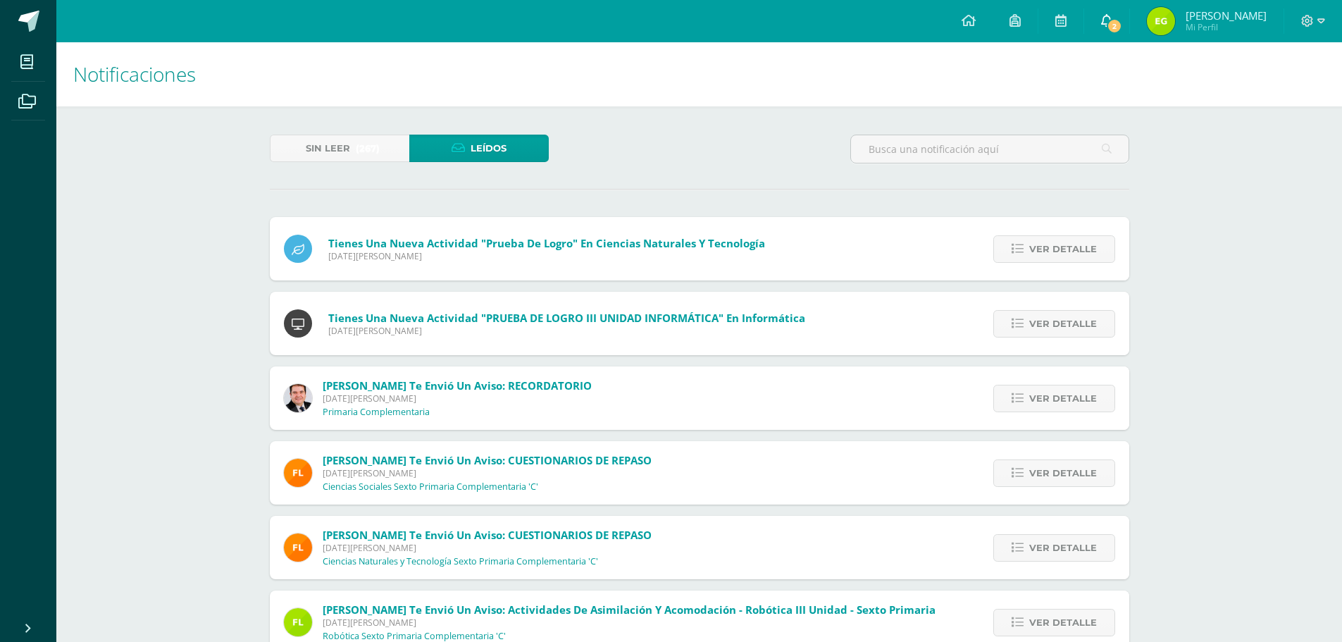
click at [1129, 13] on link "2" at bounding box center [1106, 21] width 45 height 42
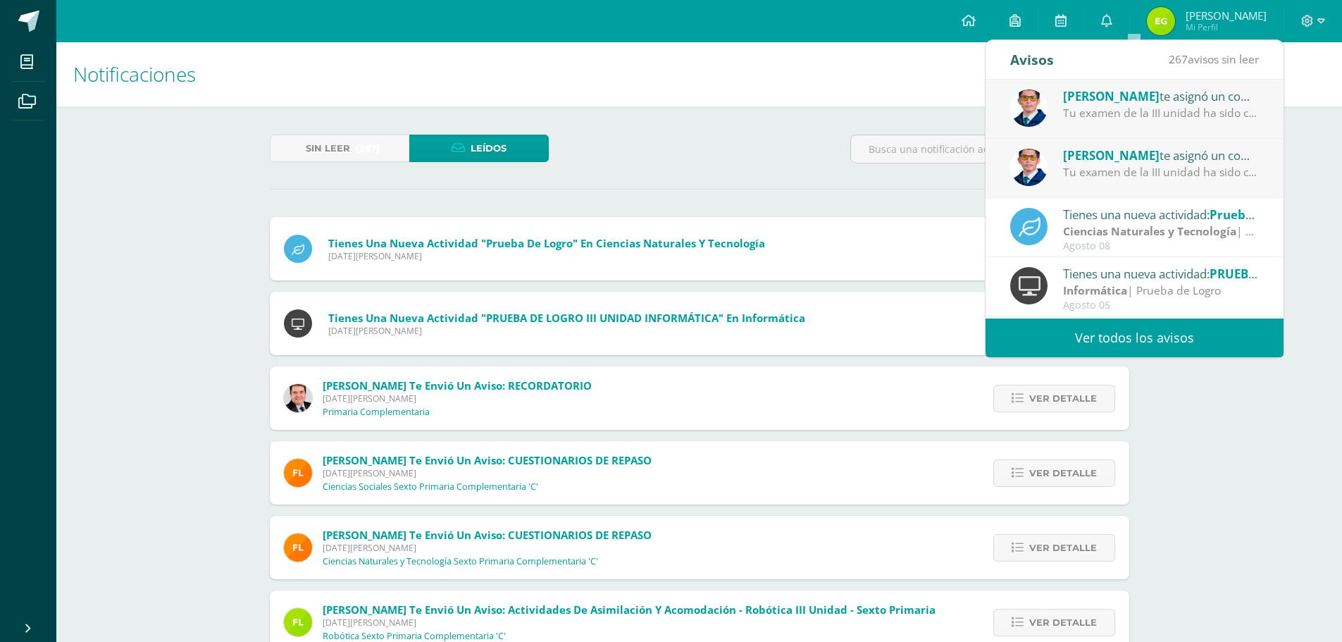
click at [1094, 111] on div "Tu examen de la III unidad ha sido calificado." at bounding box center [1161, 113] width 196 height 16
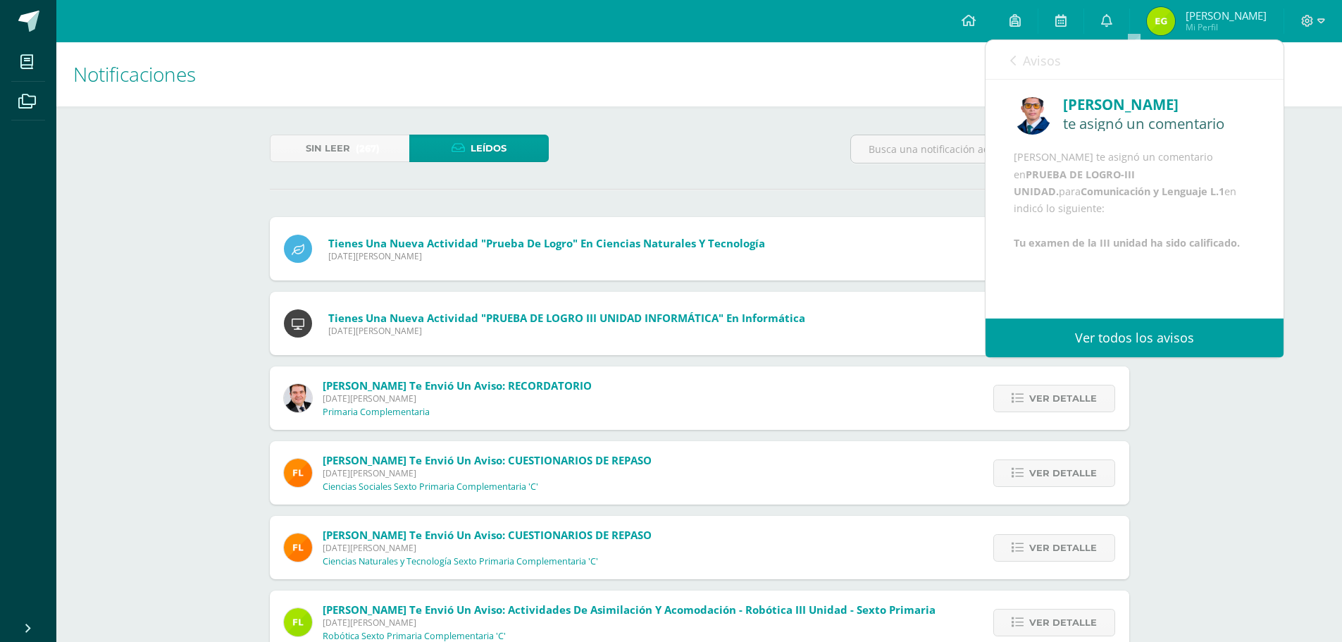
click at [1007, 58] on div "Avisos 266 avisos sin leer Avisos" at bounding box center [1135, 59] width 298 height 39
click at [1014, 57] on icon at bounding box center [1013, 60] width 6 height 11
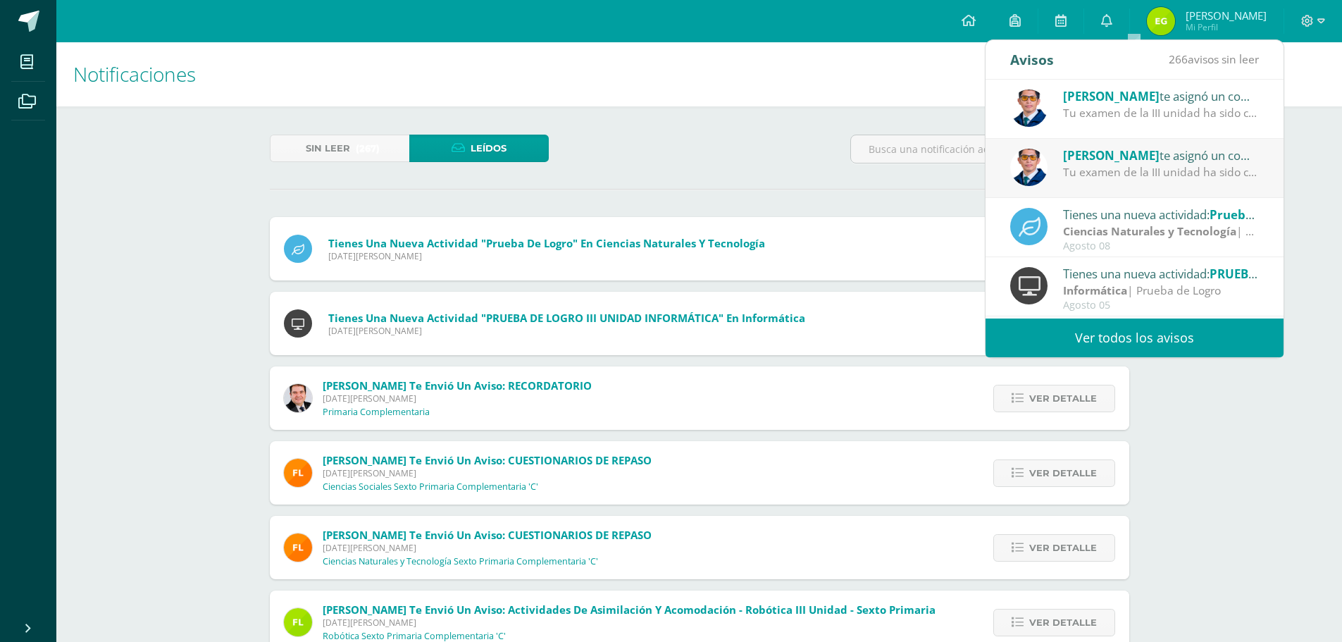
click at [1078, 149] on span "[PERSON_NAME]" at bounding box center [1111, 155] width 97 height 16
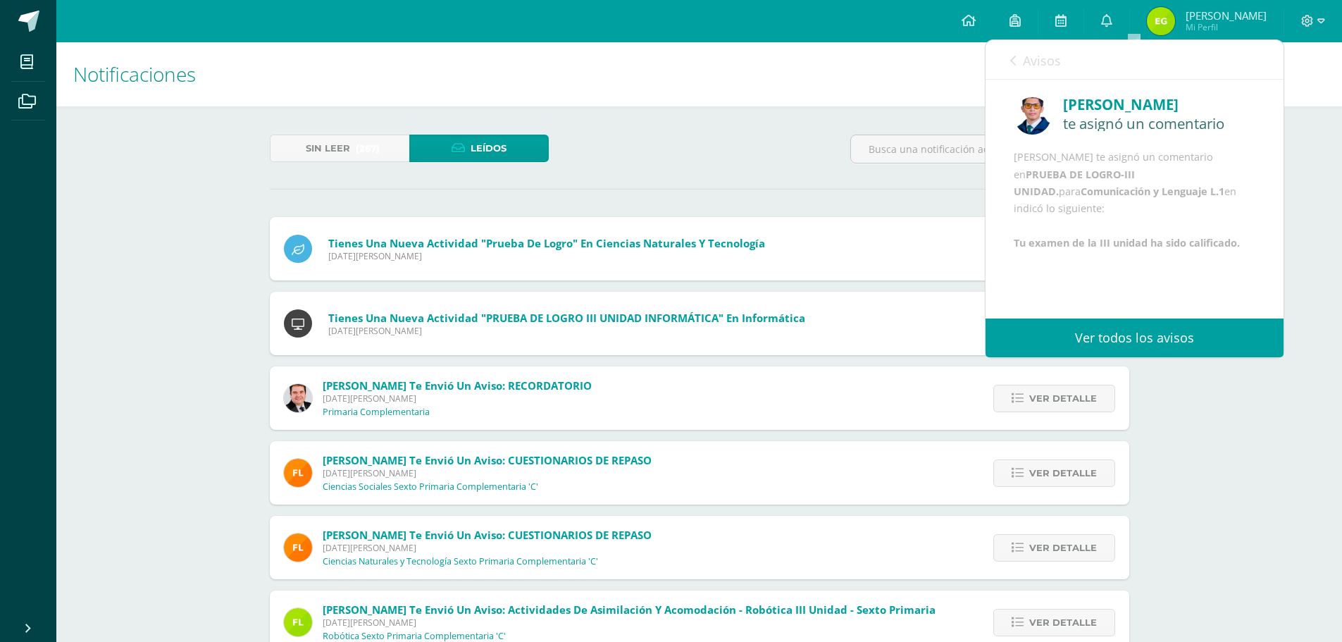
click at [1012, 55] on icon at bounding box center [1013, 60] width 6 height 11
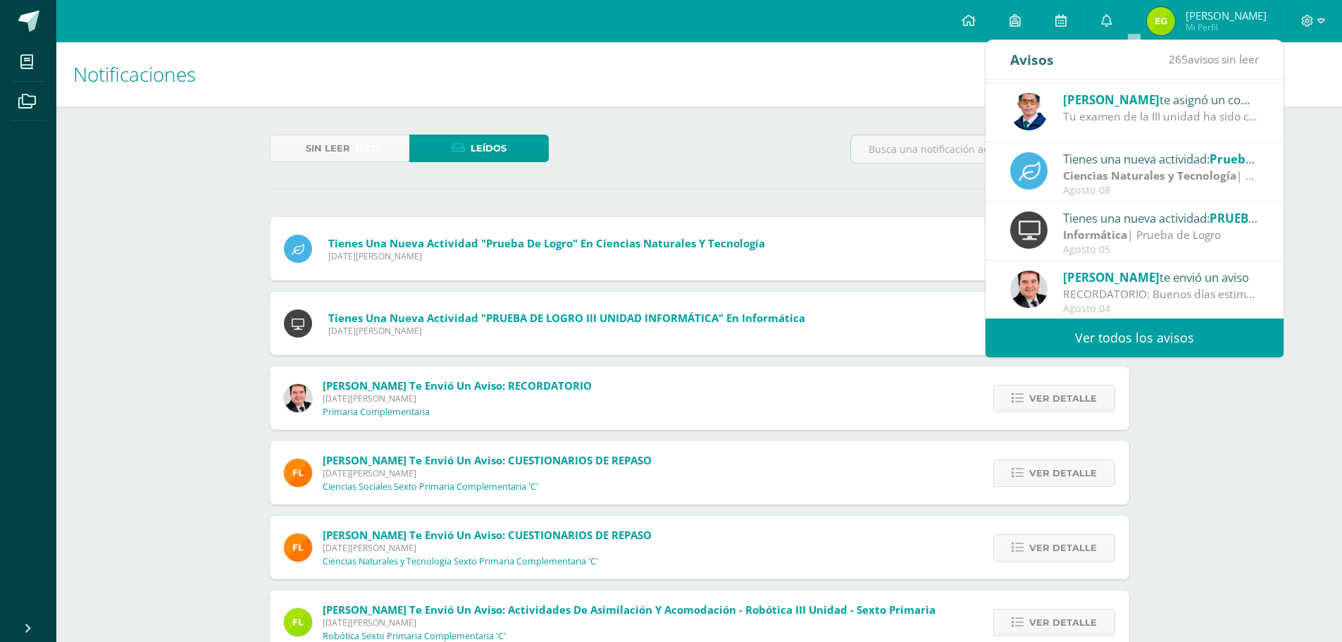
scroll to position [70, 0]
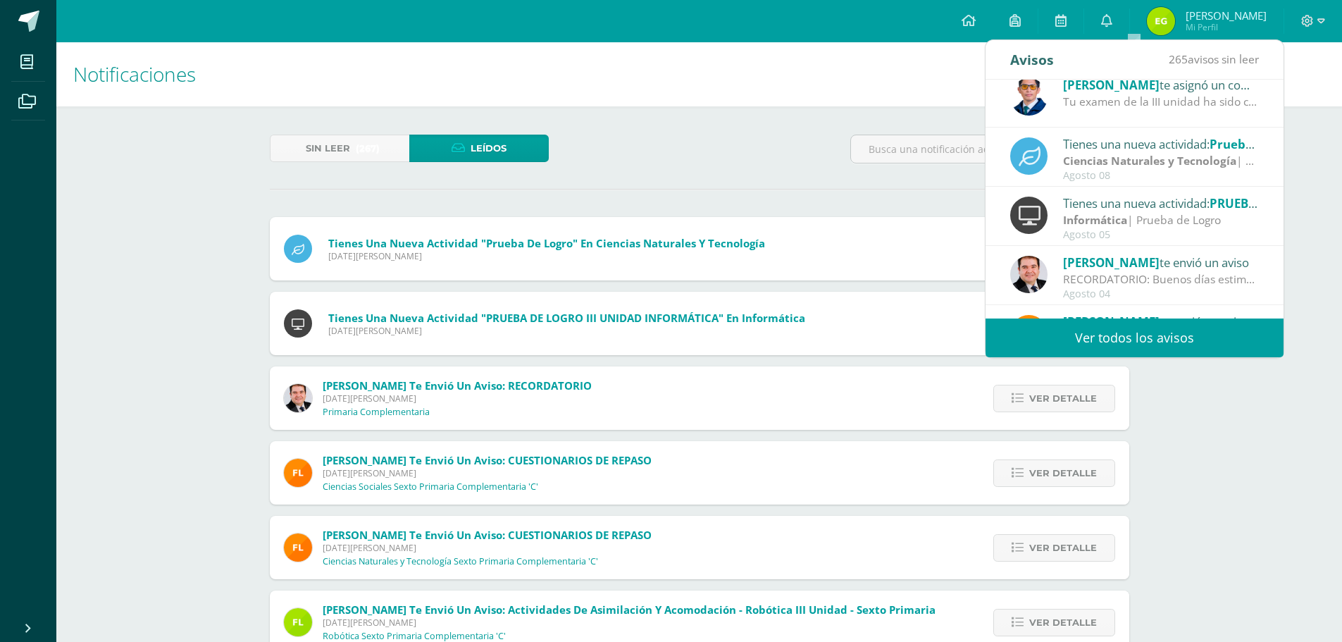
click at [1054, 212] on div "Tienes una nueva actividad: PRUEBA DE LOGRO III UNIDAD INFORMÁTICA Informática …" at bounding box center [1134, 217] width 249 height 46
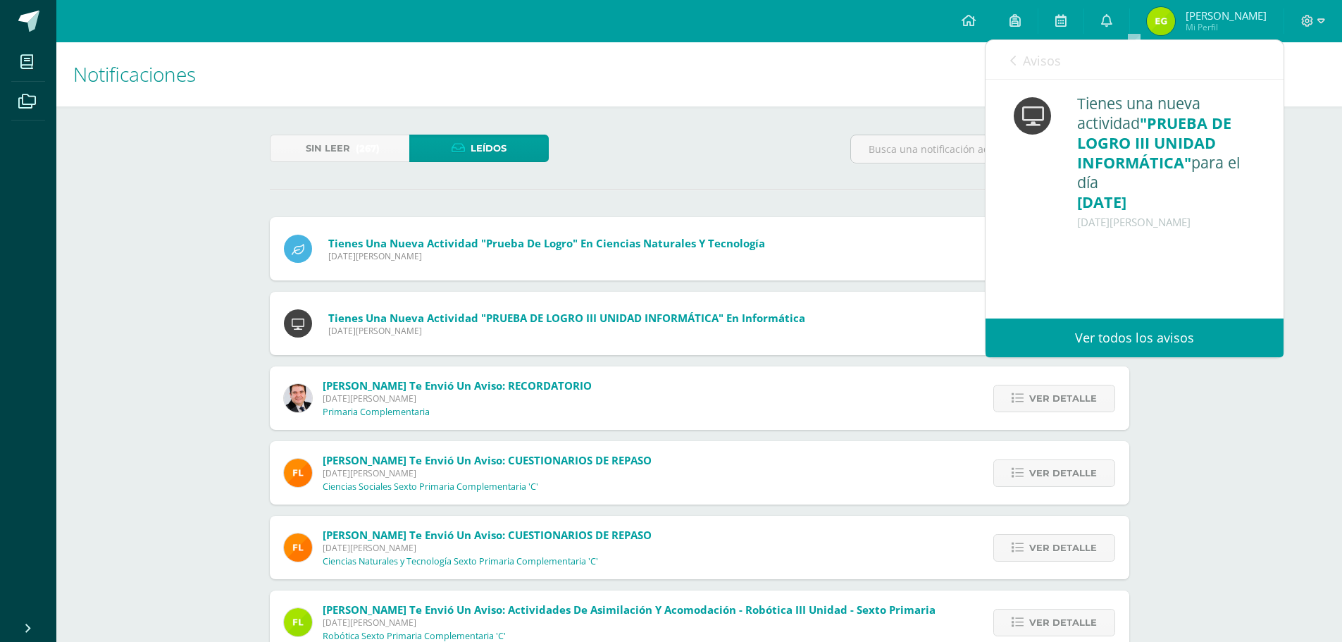
click at [1007, 54] on div "Avisos 265 avisos sin leer Avisos" at bounding box center [1135, 59] width 298 height 39
click at [1017, 55] on link "Avisos" at bounding box center [1035, 60] width 51 height 40
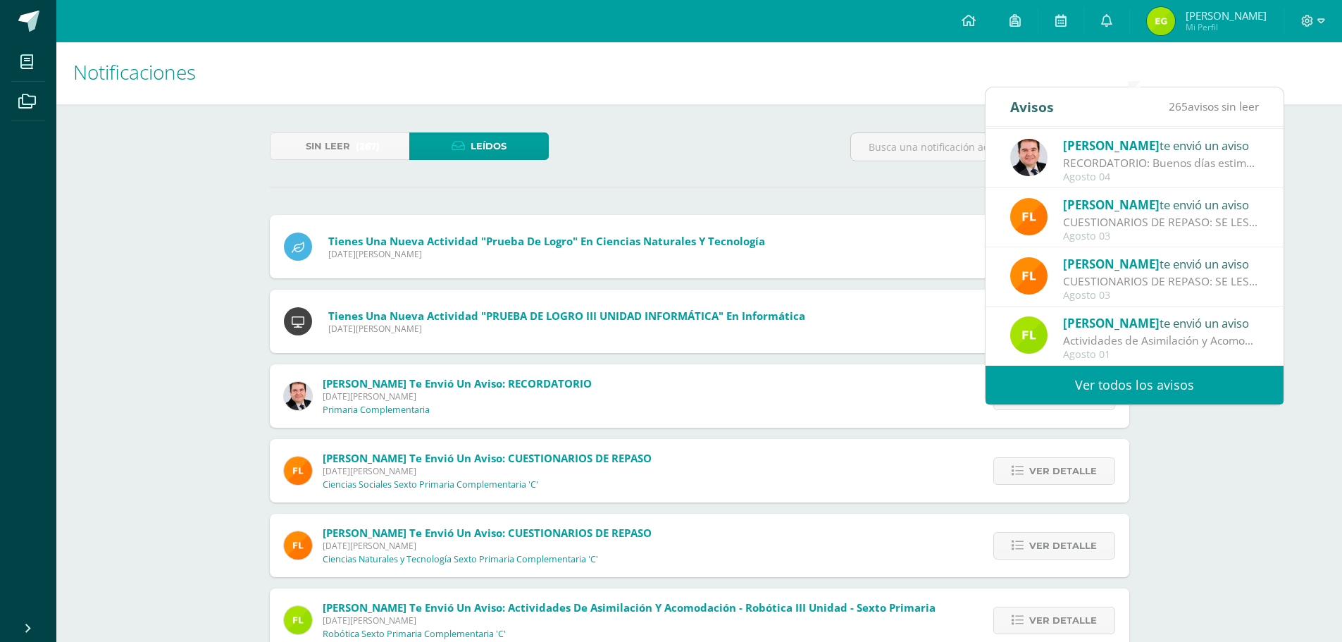
scroll to position [0, 0]
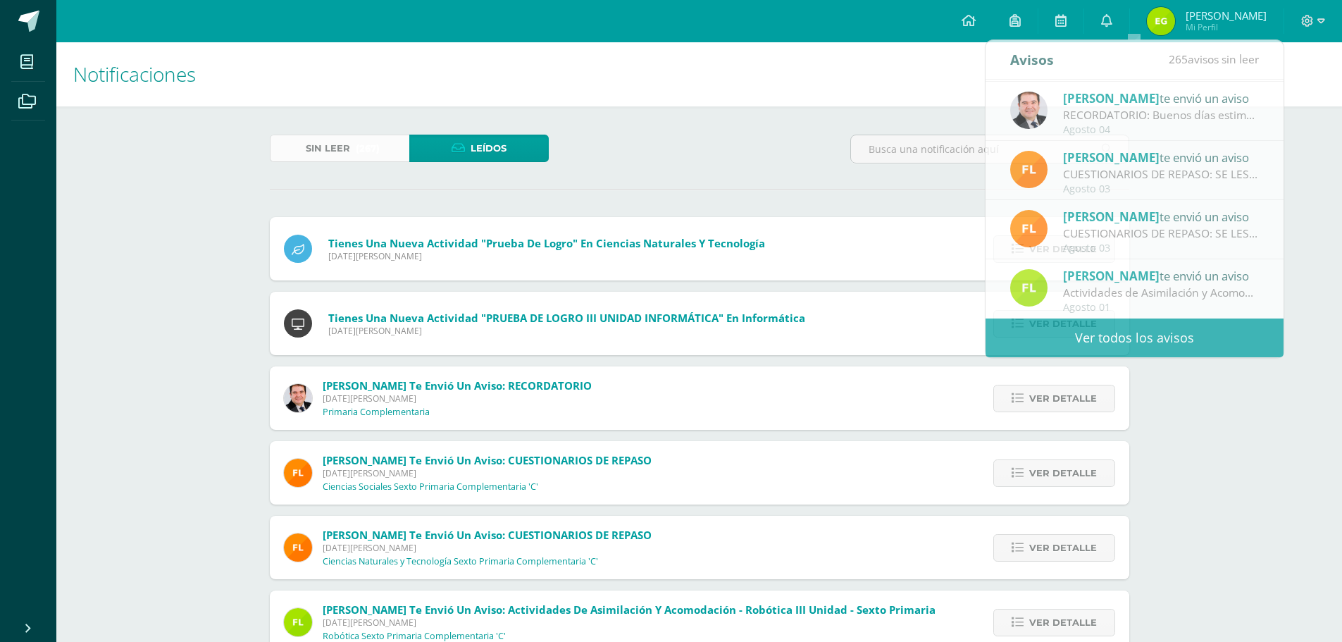
click at [369, 147] on span "(267)" at bounding box center [368, 148] width 24 height 26
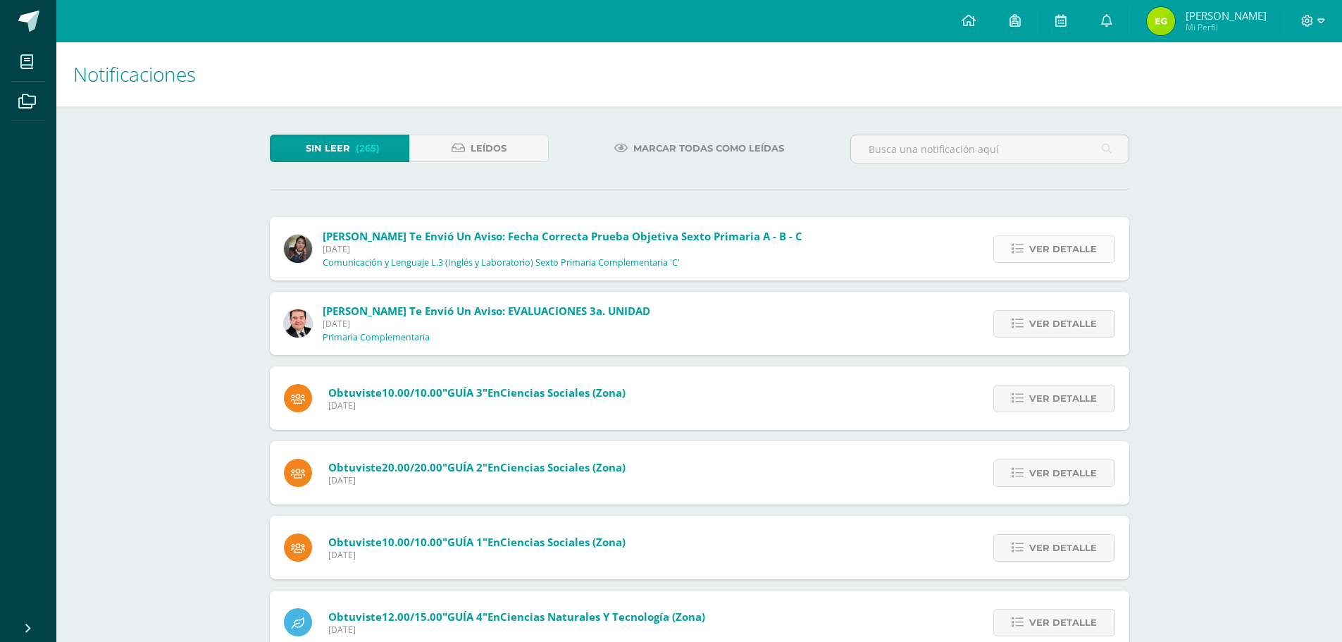
click at [1056, 251] on span "Ver detalle" at bounding box center [1063, 249] width 68 height 26
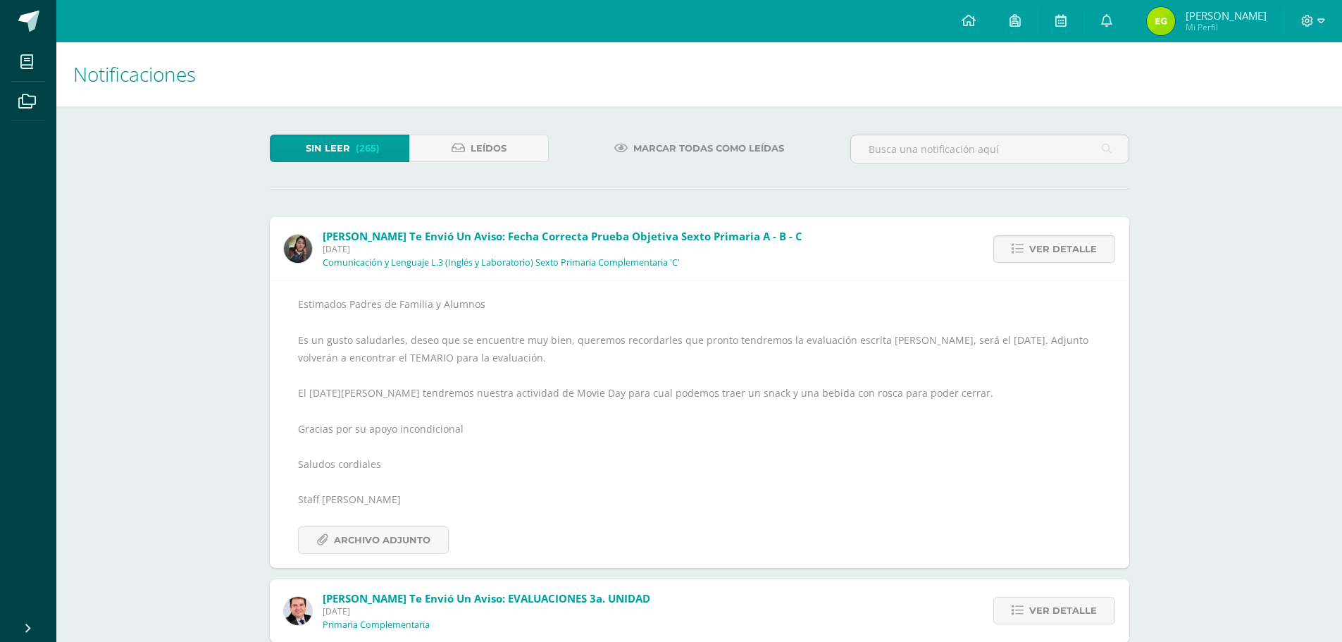
click at [1032, 260] on span "Ver detalle" at bounding box center [1063, 249] width 68 height 26
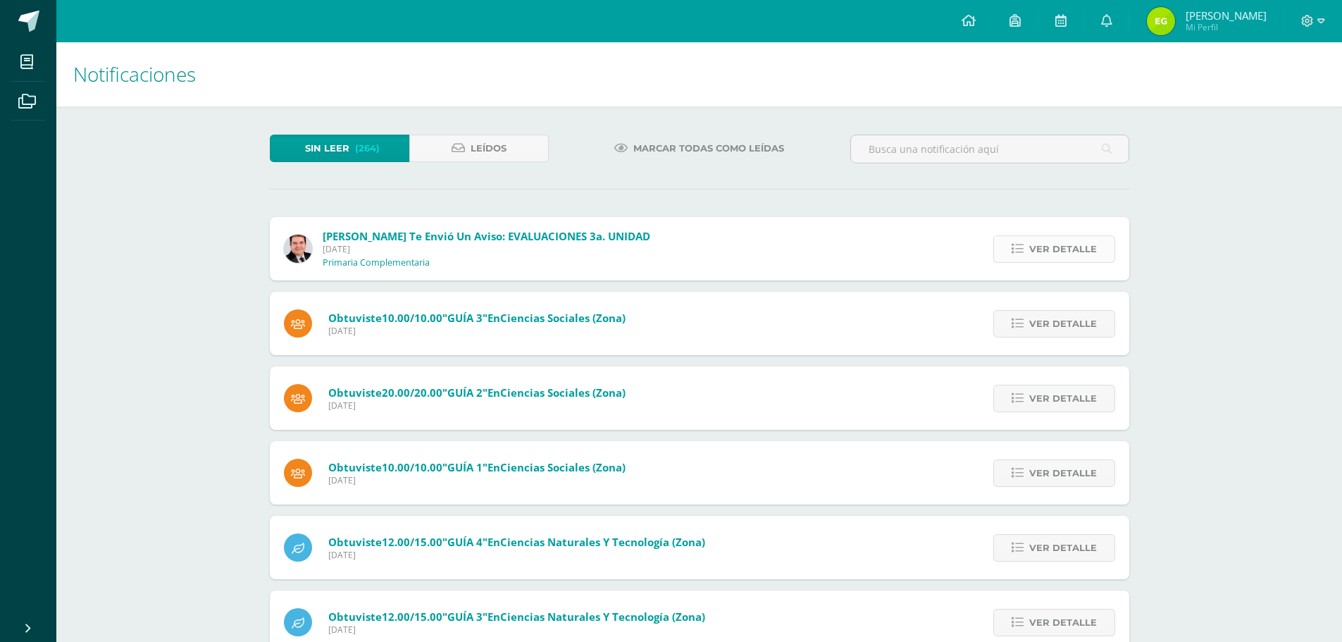
click at [1046, 252] on span "Ver detalle" at bounding box center [1063, 249] width 68 height 26
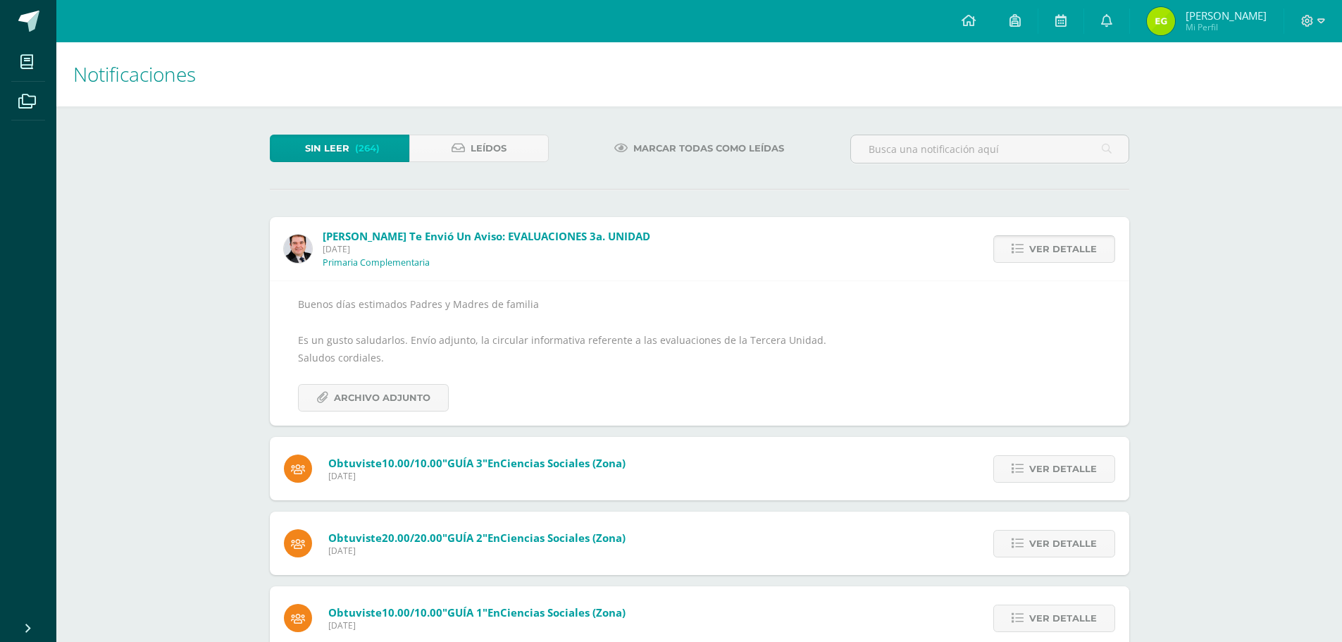
click at [1046, 252] on span "Ver detalle" at bounding box center [1063, 249] width 68 height 26
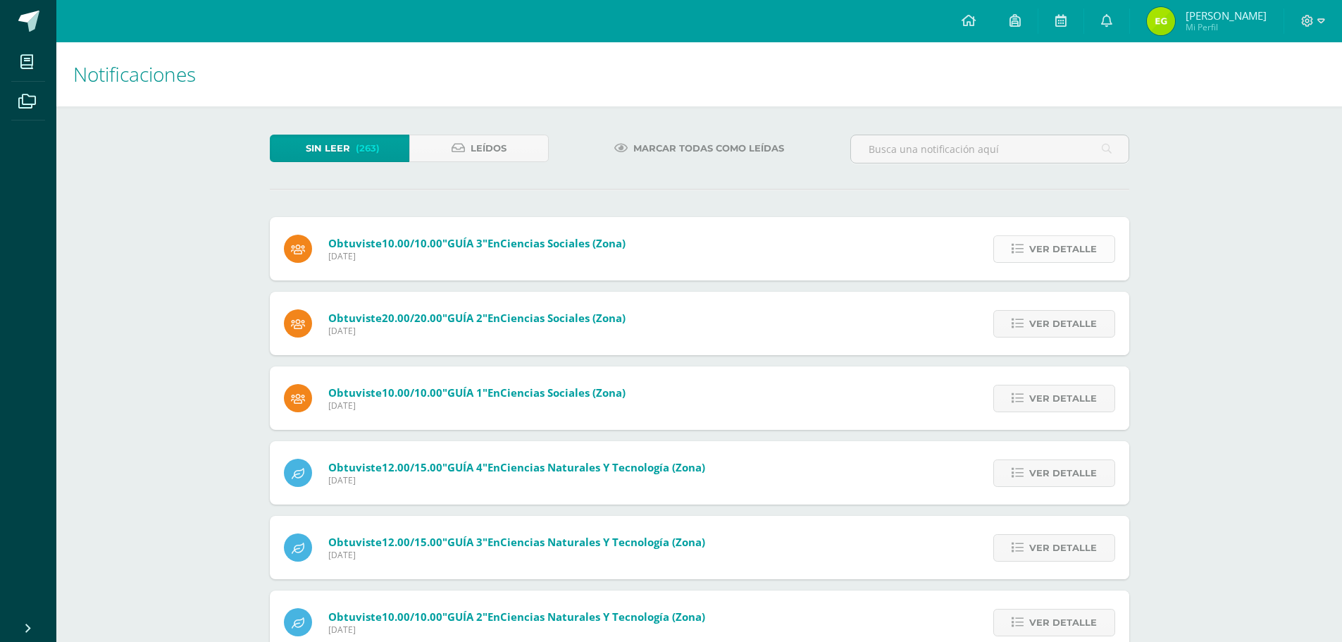
click at [1057, 252] on span "Ver detalle" at bounding box center [1063, 249] width 68 height 26
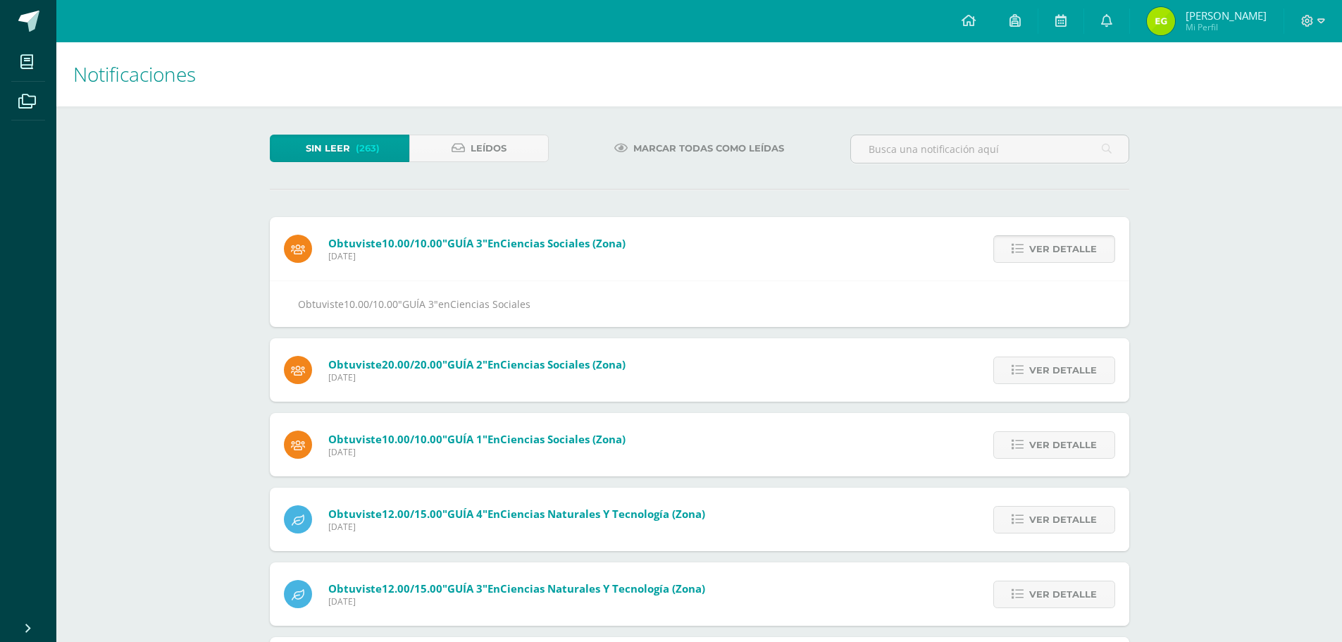
click at [1057, 252] on span "Ver detalle" at bounding box center [1063, 249] width 68 height 26
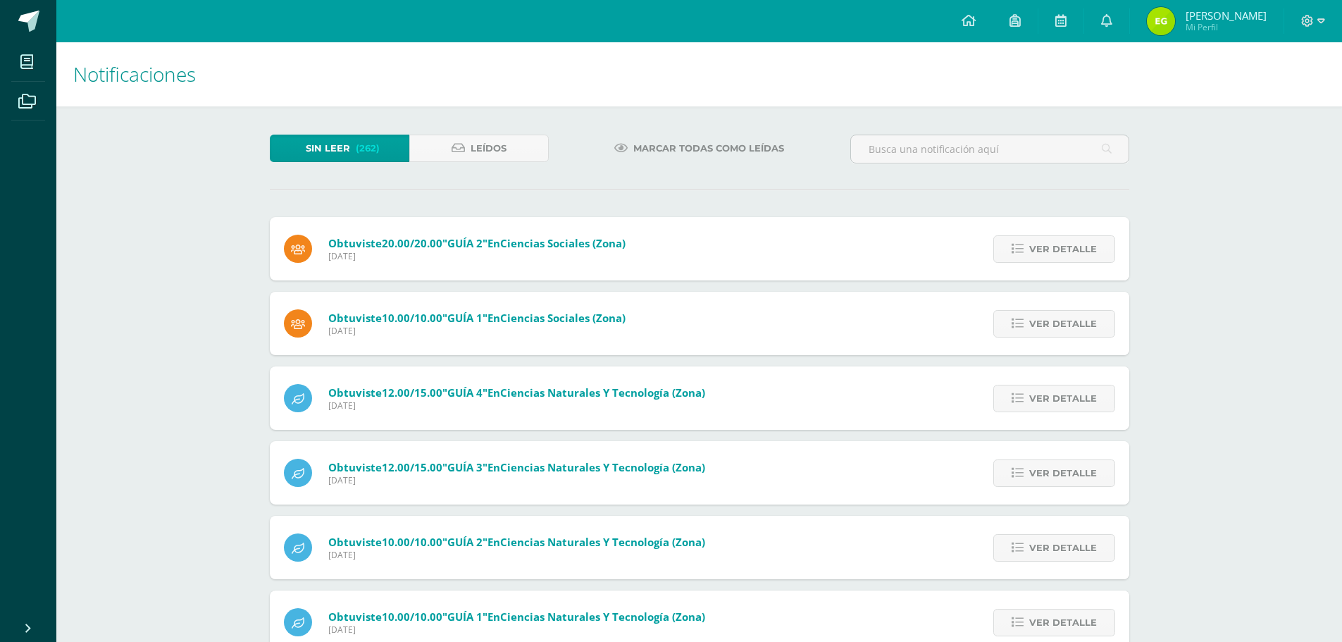
click at [1057, 252] on span "Ver detalle" at bounding box center [1063, 249] width 68 height 26
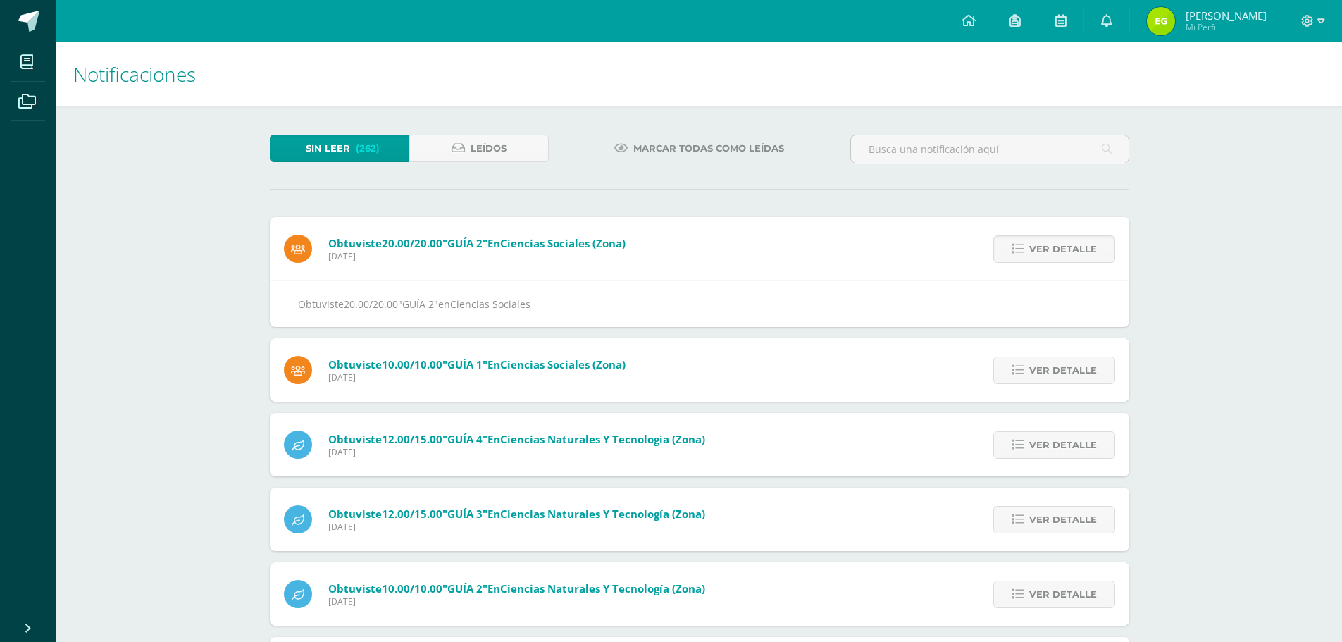
click at [1057, 252] on span "Ver detalle" at bounding box center [1063, 249] width 68 height 26
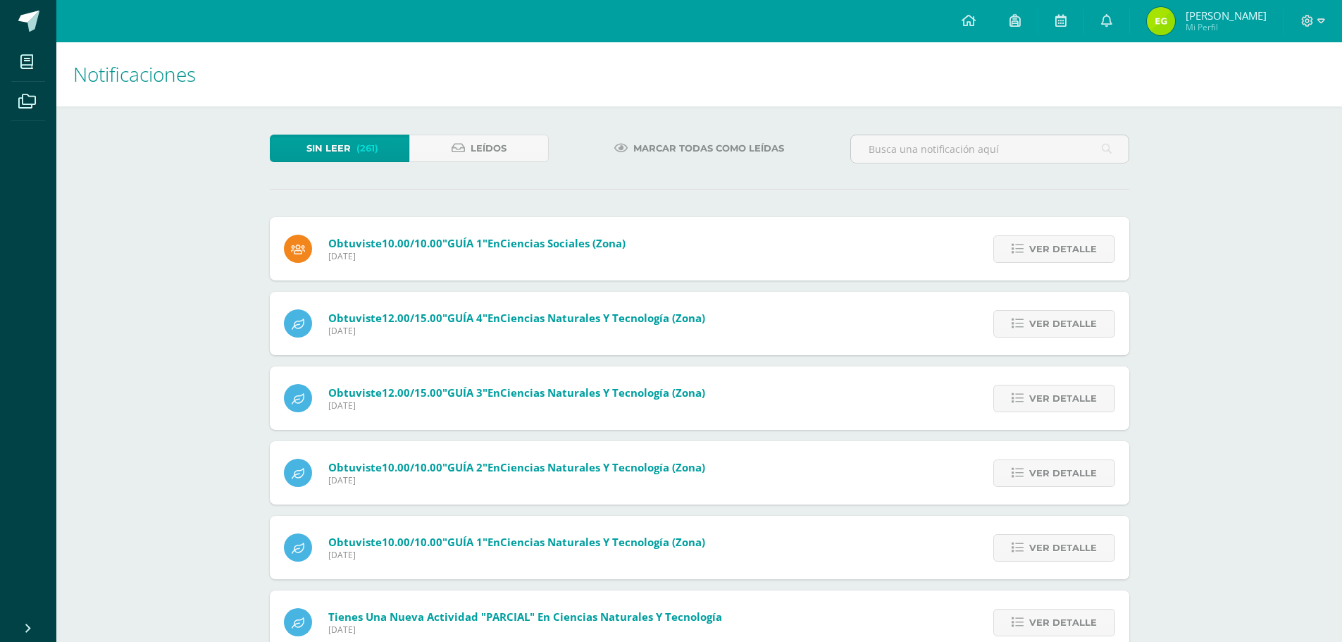
click at [1057, 252] on span "Ver detalle" at bounding box center [1063, 249] width 68 height 26
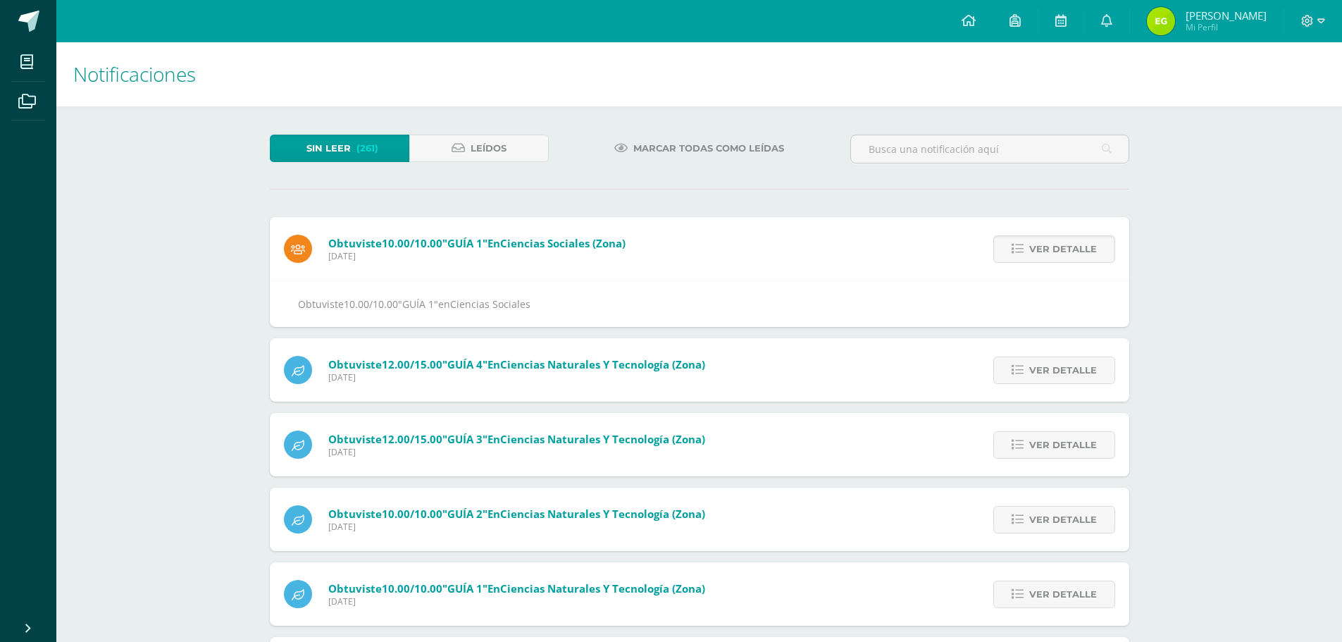
click at [1057, 252] on span "Ver detalle" at bounding box center [1063, 249] width 68 height 26
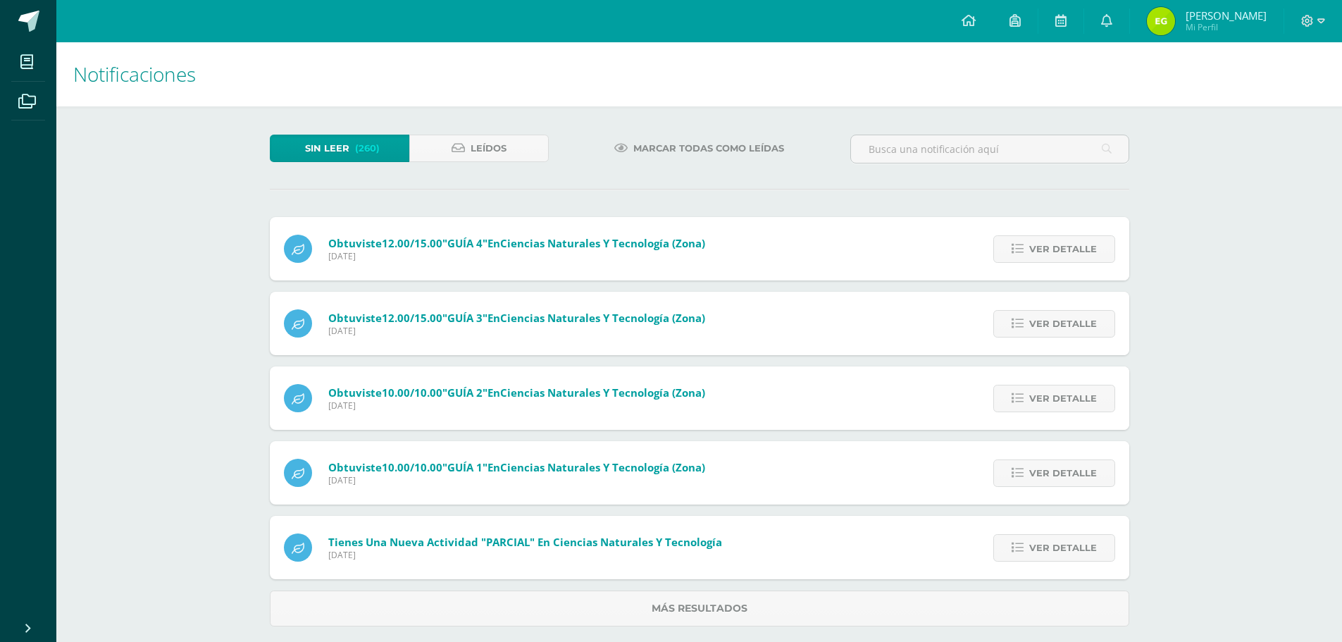
click at [1057, 252] on span "Ver detalle" at bounding box center [1063, 249] width 68 height 26
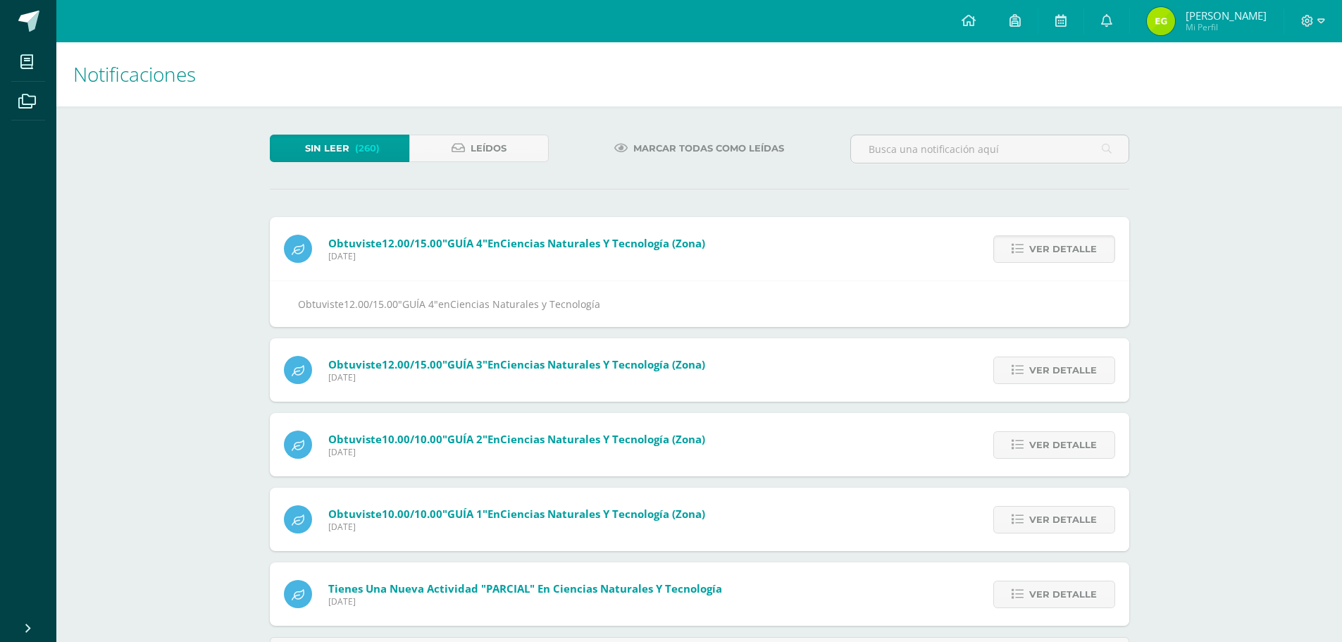
click at [1057, 252] on span "Ver detalle" at bounding box center [1063, 249] width 68 height 26
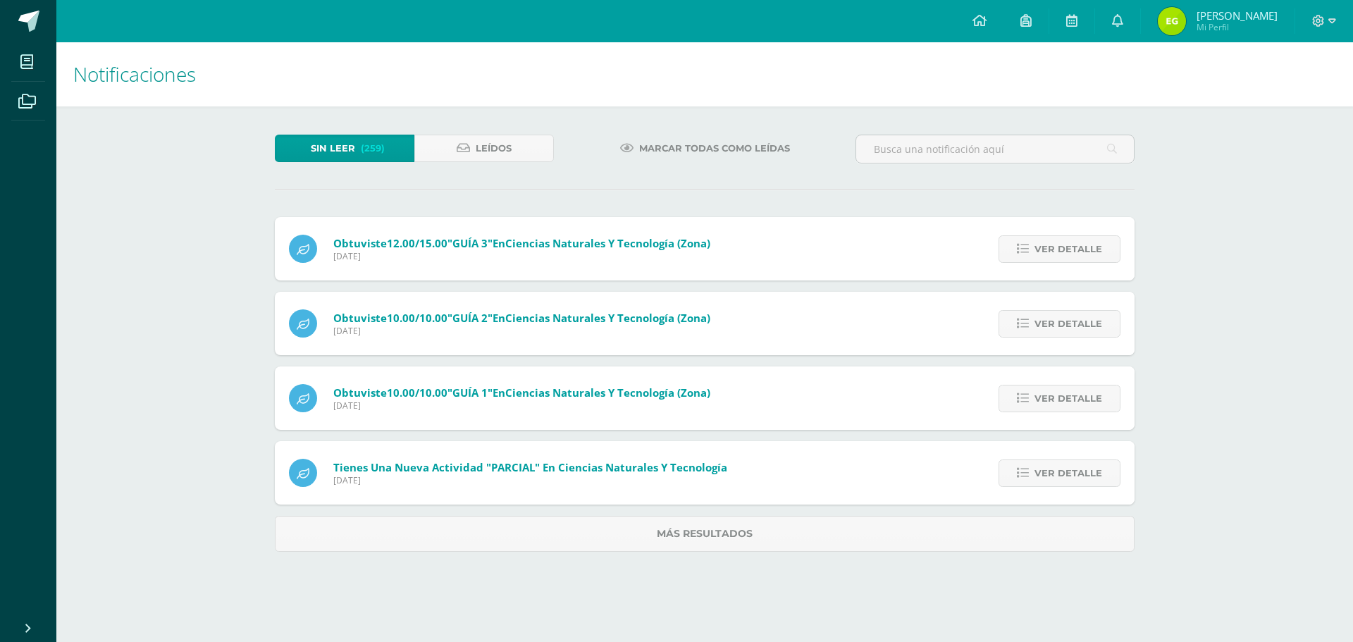
click at [1057, 253] on span "Ver detalle" at bounding box center [1068, 249] width 68 height 26
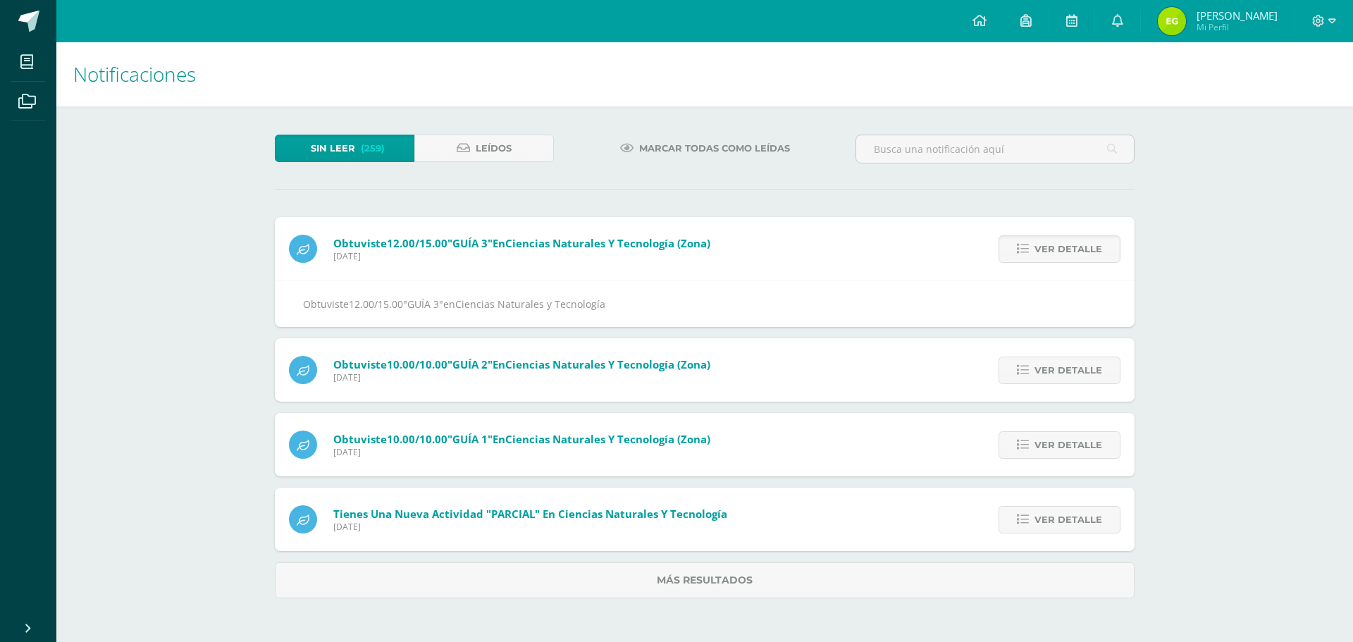
click at [1057, 253] on span "Ver detalle" at bounding box center [1068, 249] width 68 height 26
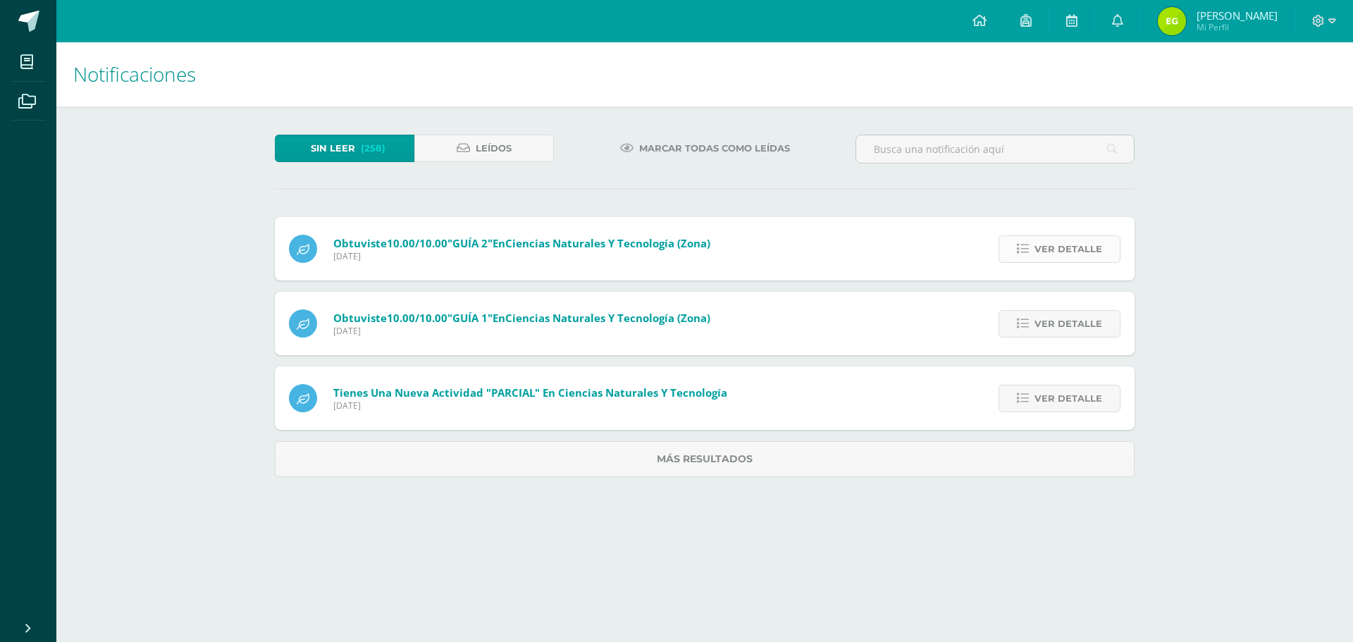
click at [1056, 253] on span "Ver detalle" at bounding box center [1068, 249] width 68 height 26
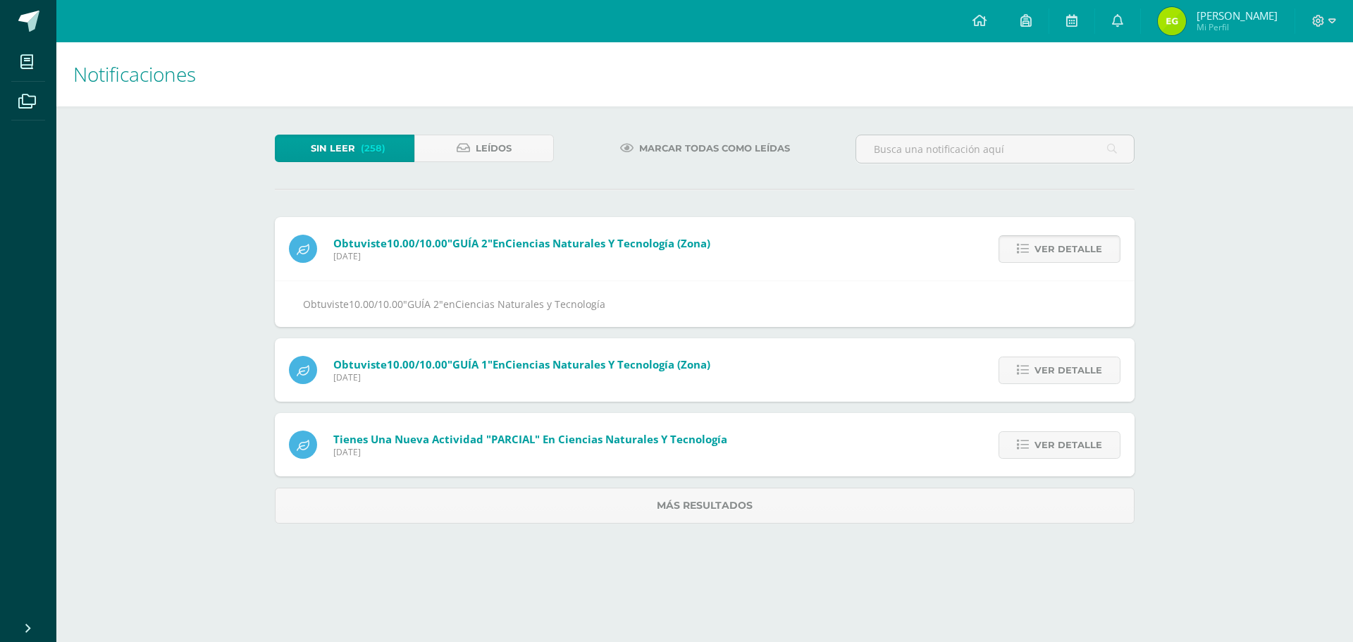
click at [1056, 253] on span "Ver detalle" at bounding box center [1068, 249] width 68 height 26
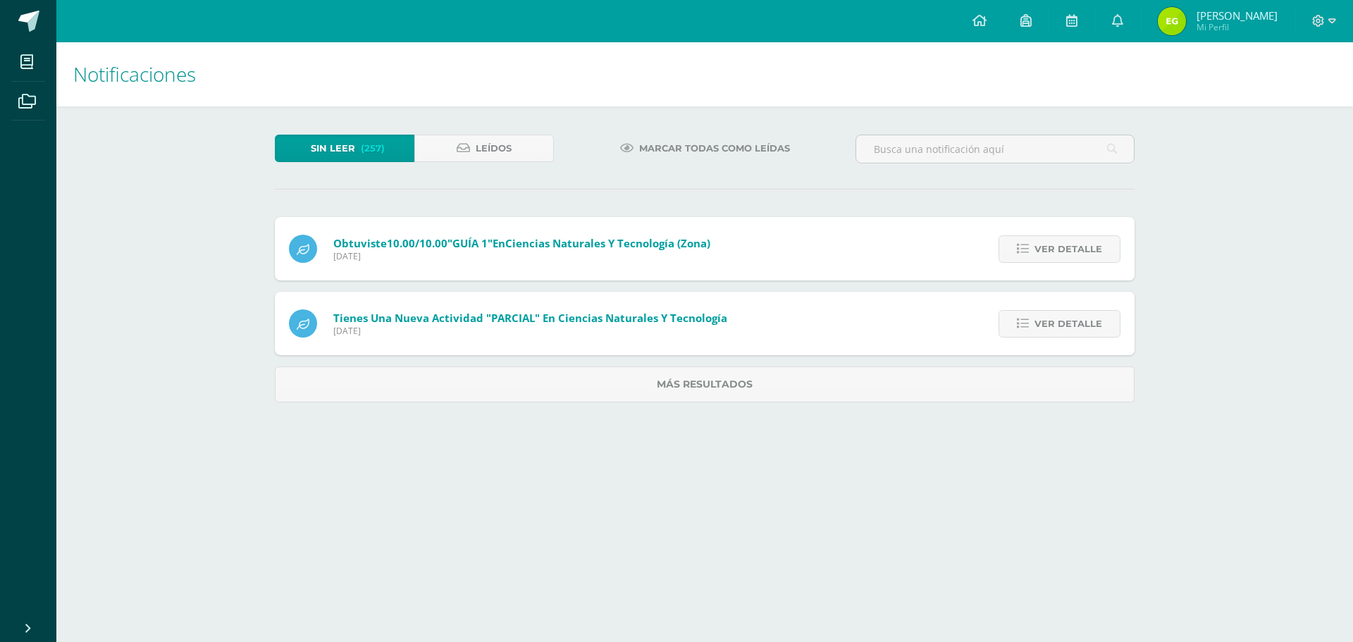
click at [1055, 253] on span "Ver detalle" at bounding box center [1068, 249] width 68 height 26
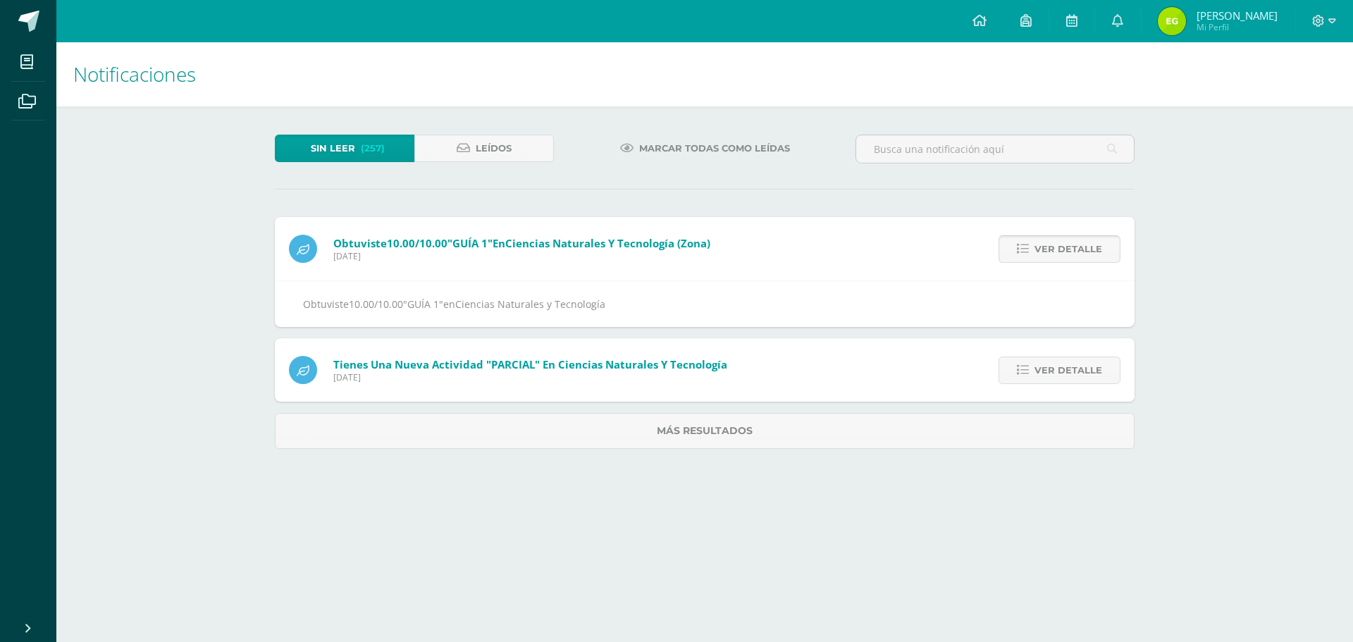
click at [1054, 253] on span "Ver detalle" at bounding box center [1068, 249] width 68 height 26
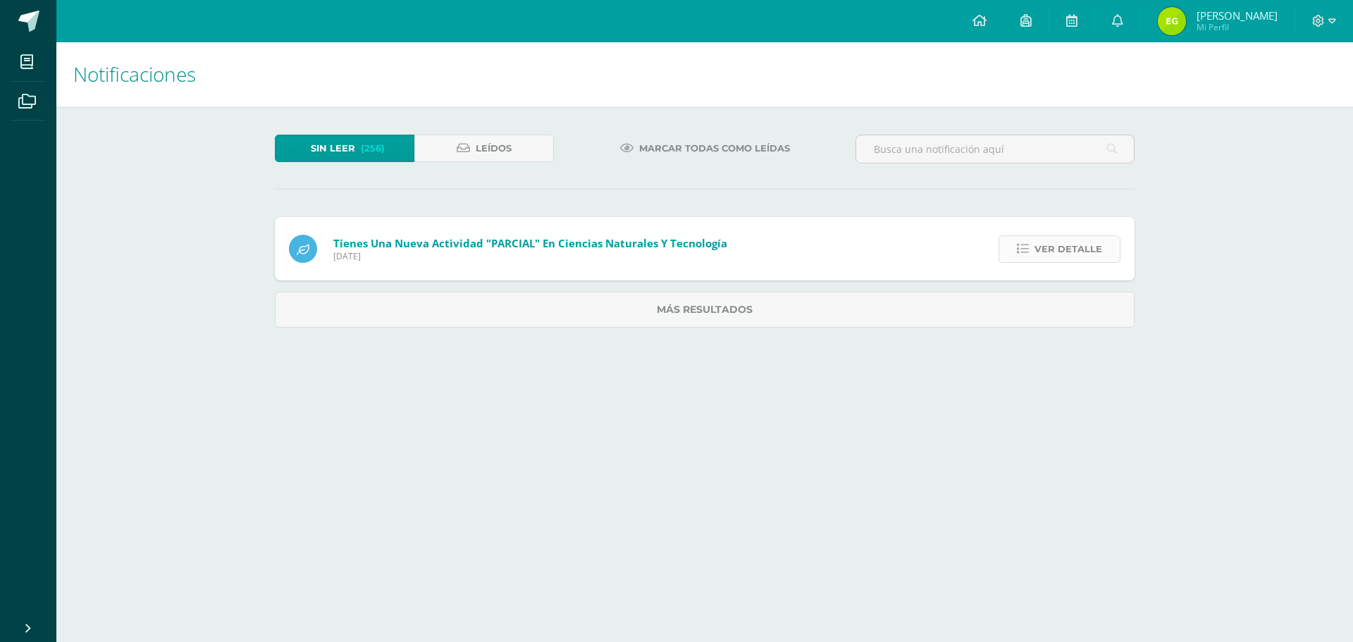
click at [1052, 251] on span "Ver detalle" at bounding box center [1068, 249] width 68 height 26
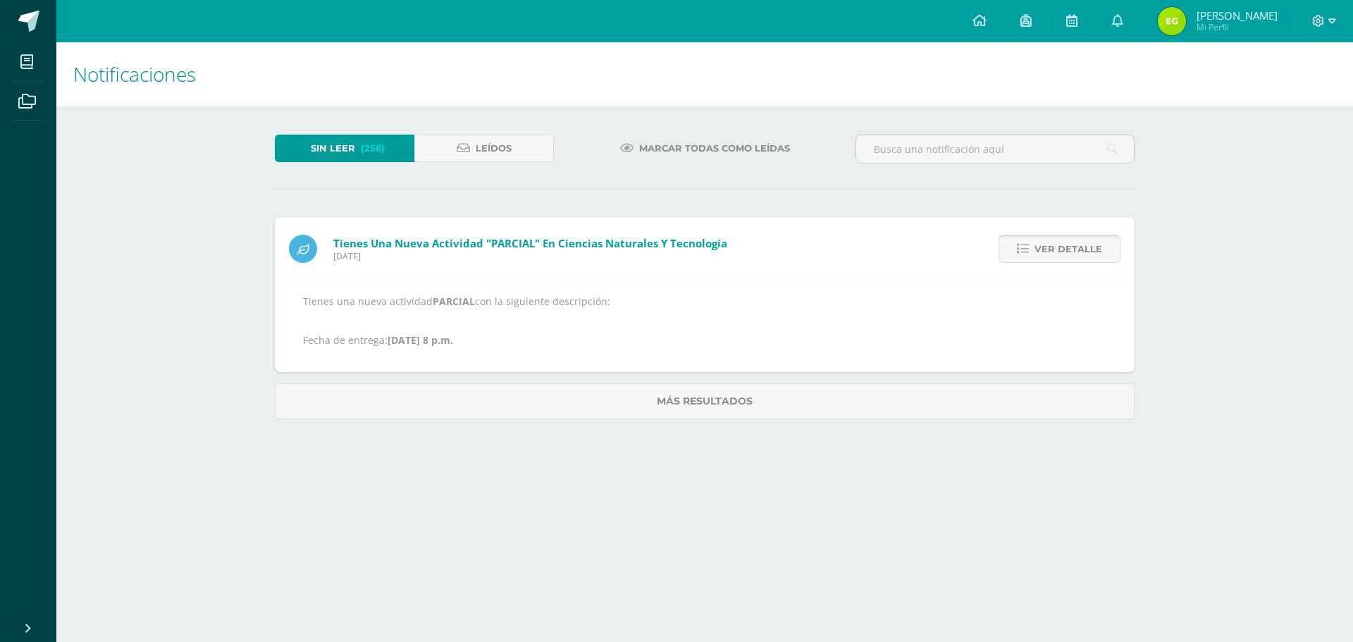
click at [1051, 250] on span "Ver detalle" at bounding box center [1068, 249] width 68 height 26
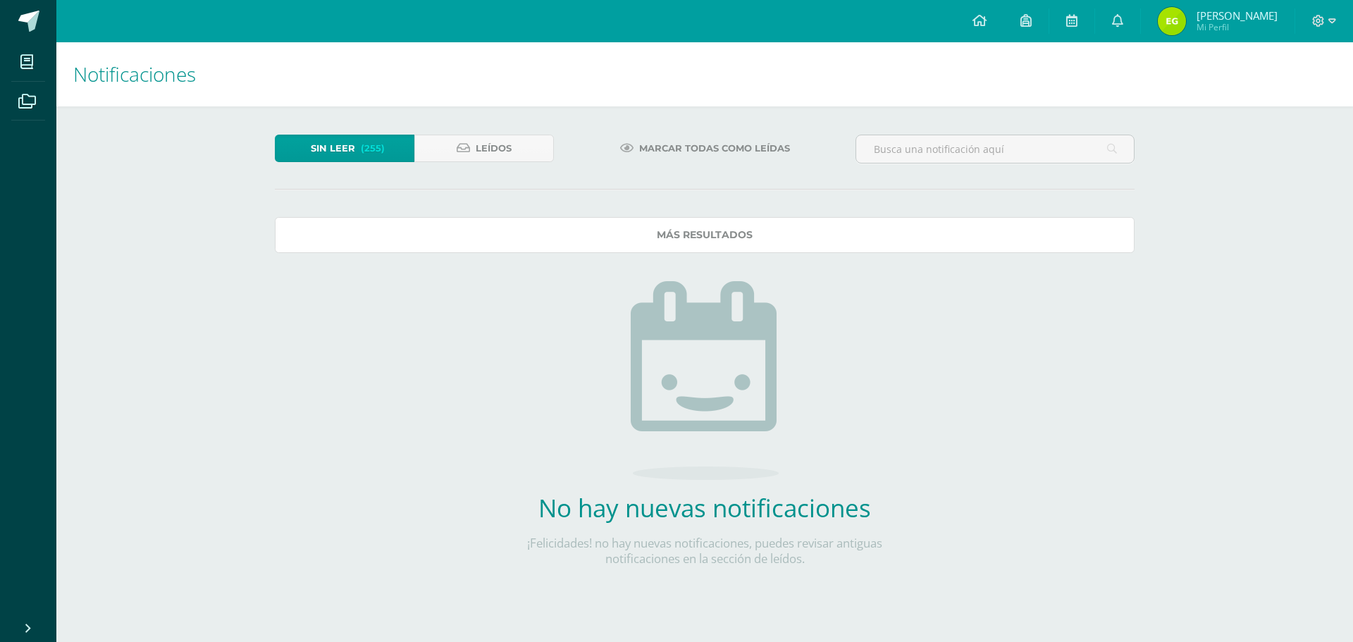
click at [675, 228] on link "Más resultados" at bounding box center [705, 235] width 860 height 36
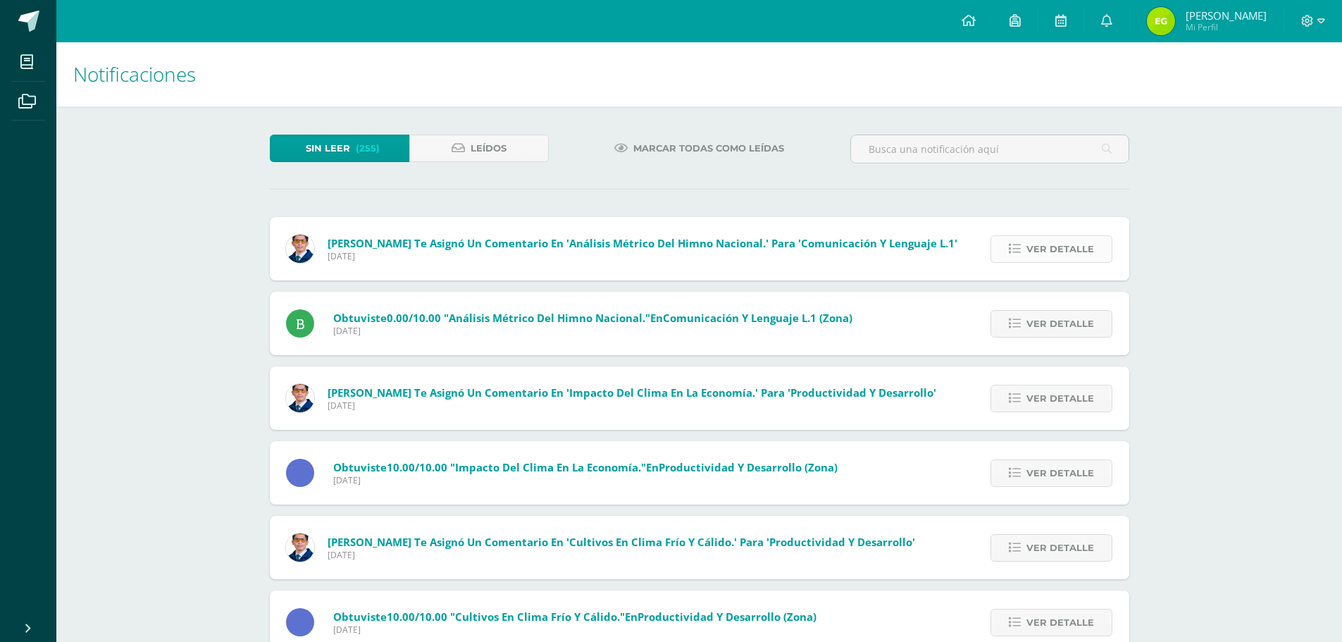
click at [1048, 247] on span "Ver detalle" at bounding box center [1061, 249] width 68 height 26
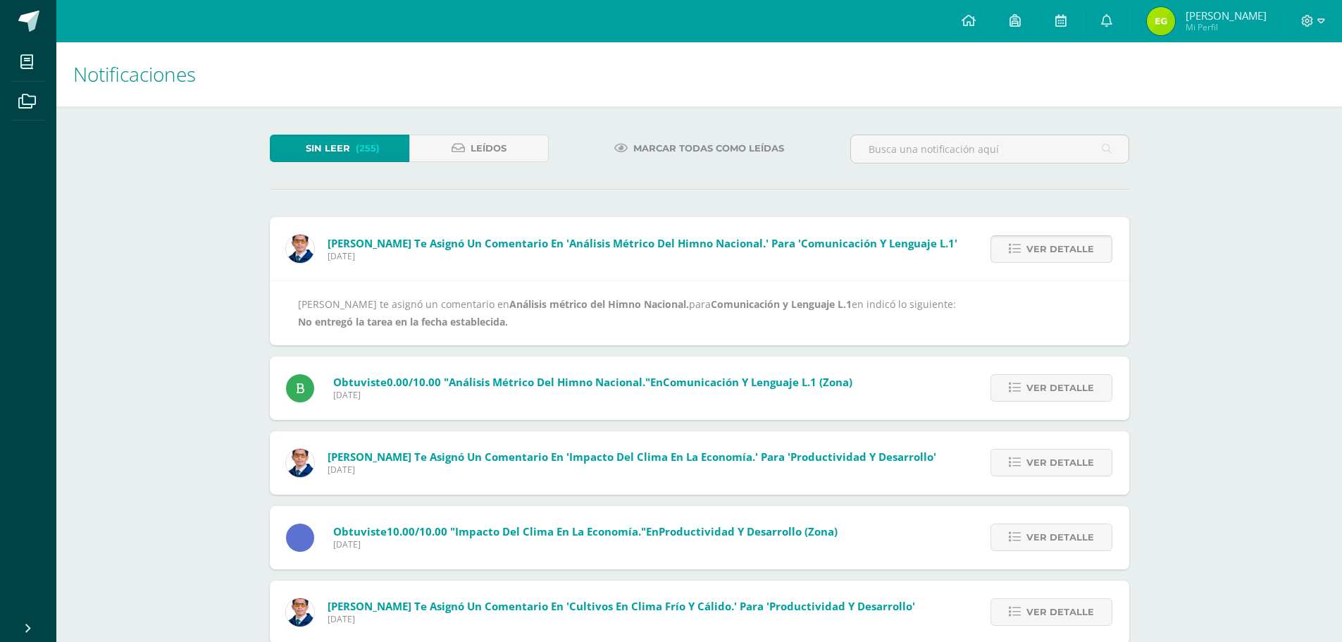
click at [1042, 240] on span "Ver detalle" at bounding box center [1061, 249] width 68 height 26
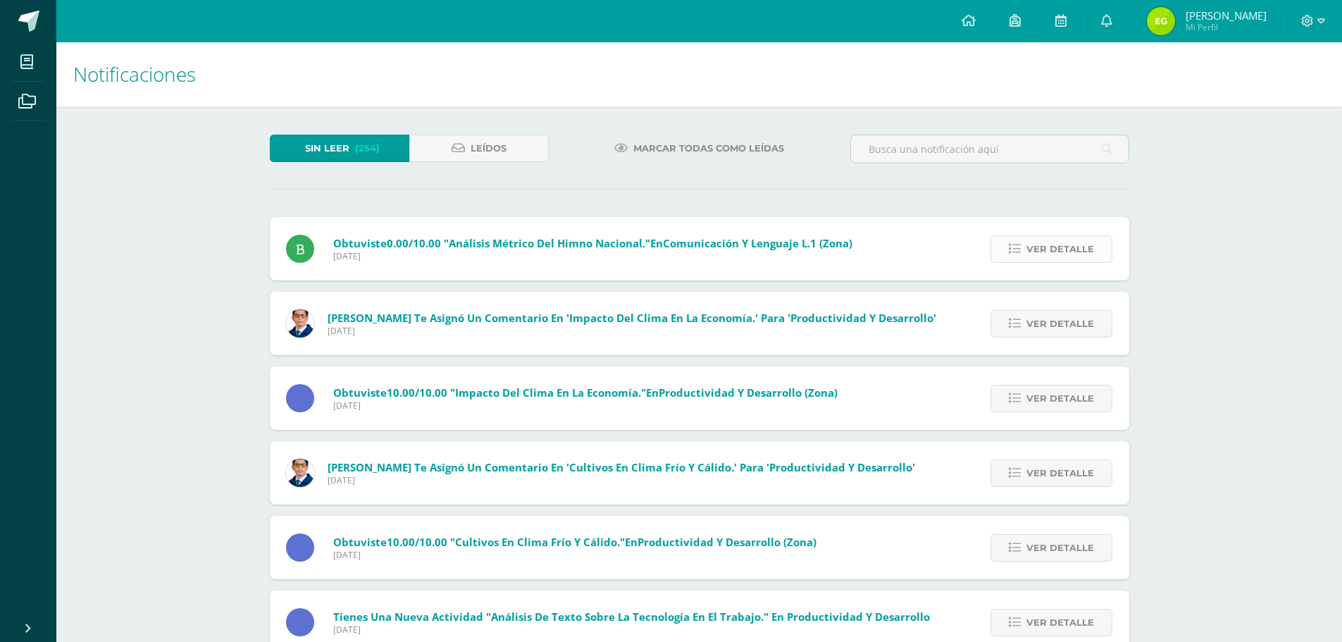
click at [1031, 242] on span "Ver detalle" at bounding box center [1061, 249] width 68 height 26
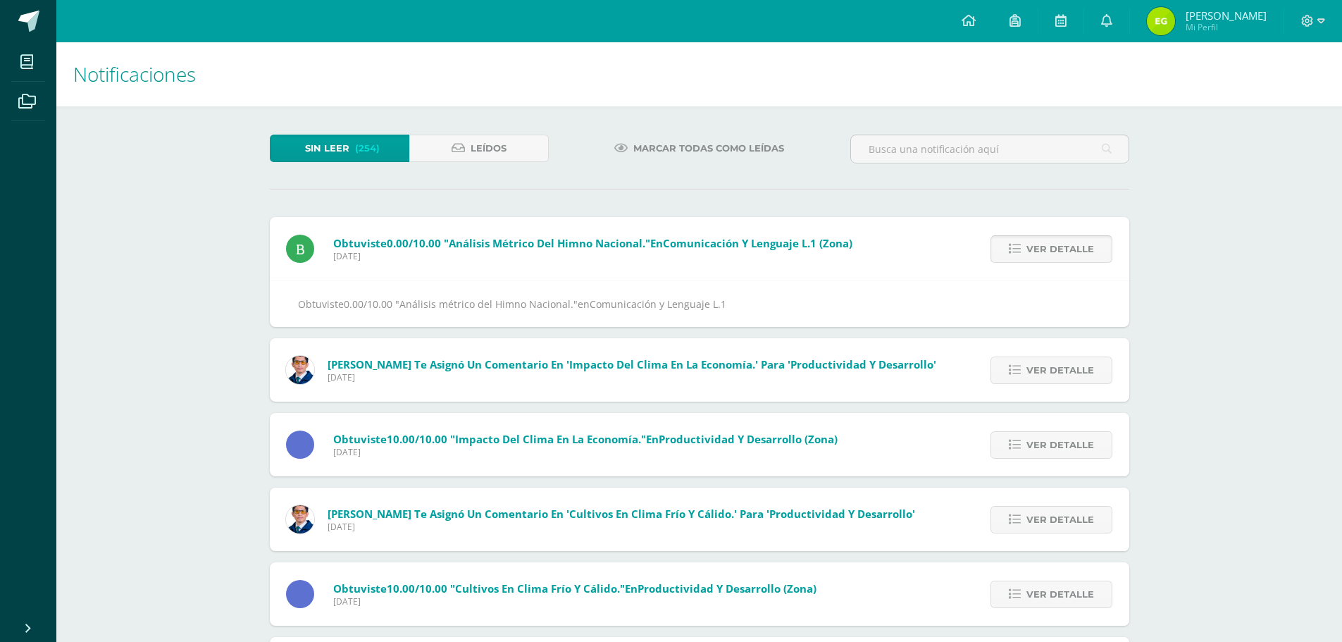
click at [1031, 242] on span "Ver detalle" at bounding box center [1061, 249] width 68 height 26
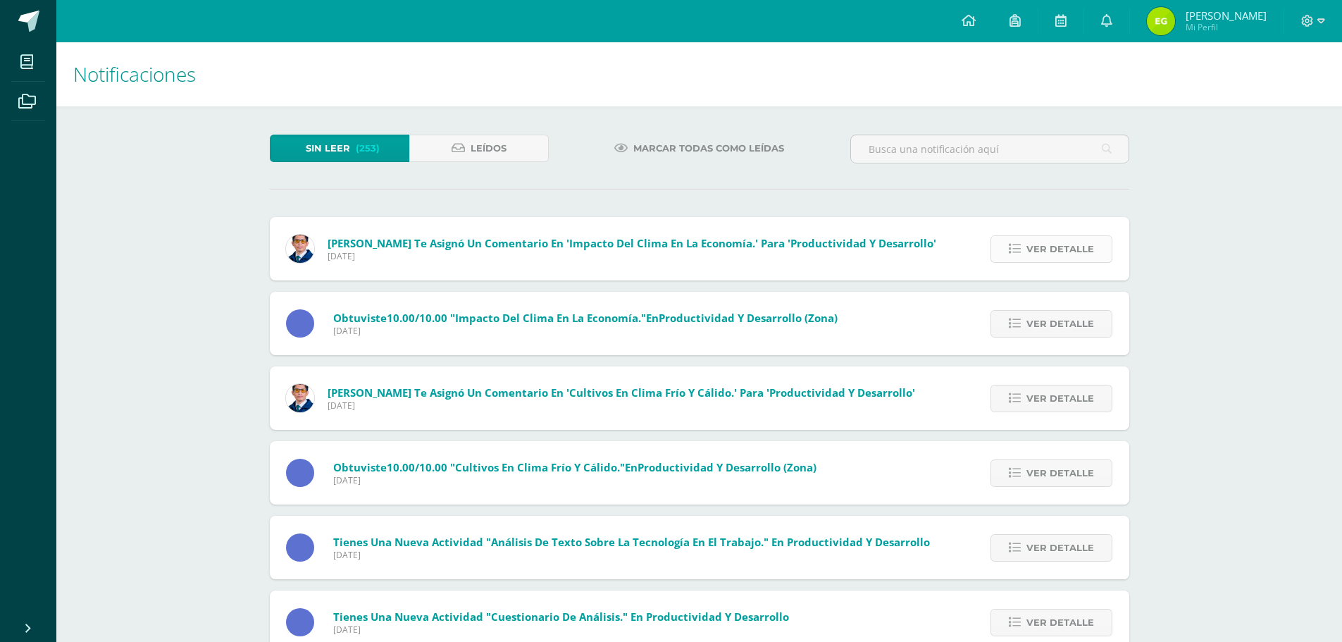
click at [1039, 248] on span "Ver detalle" at bounding box center [1061, 249] width 68 height 26
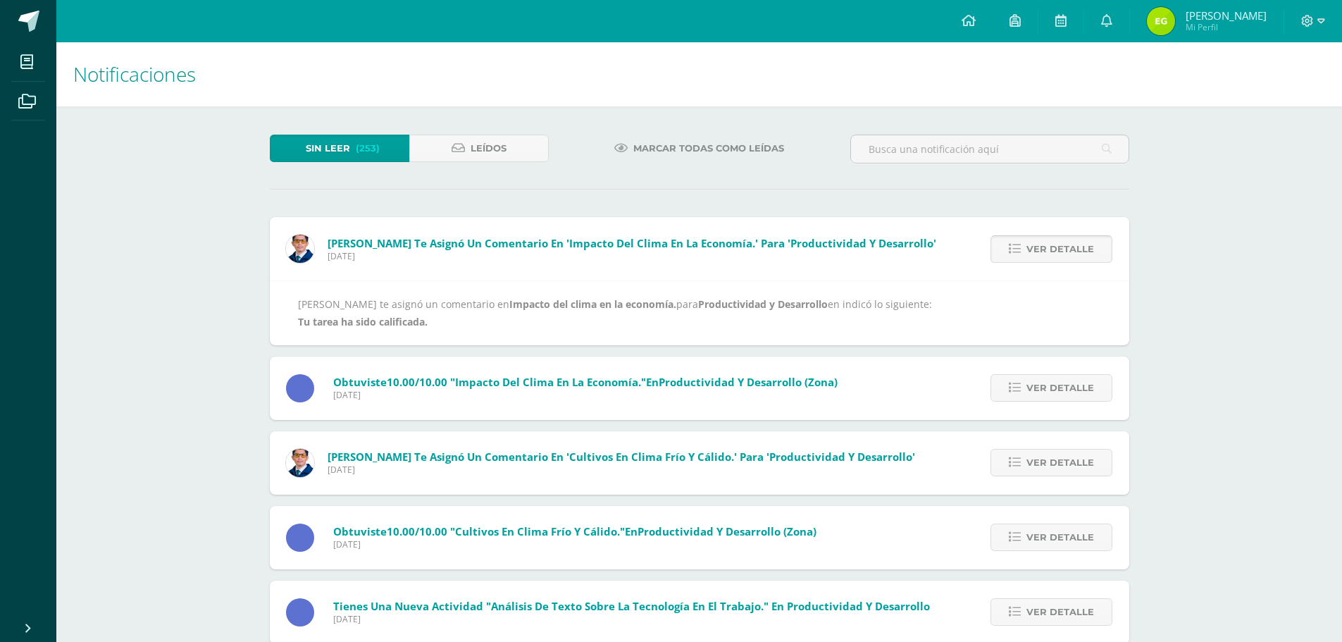
click at [1054, 253] on span "Ver detalle" at bounding box center [1061, 249] width 68 height 26
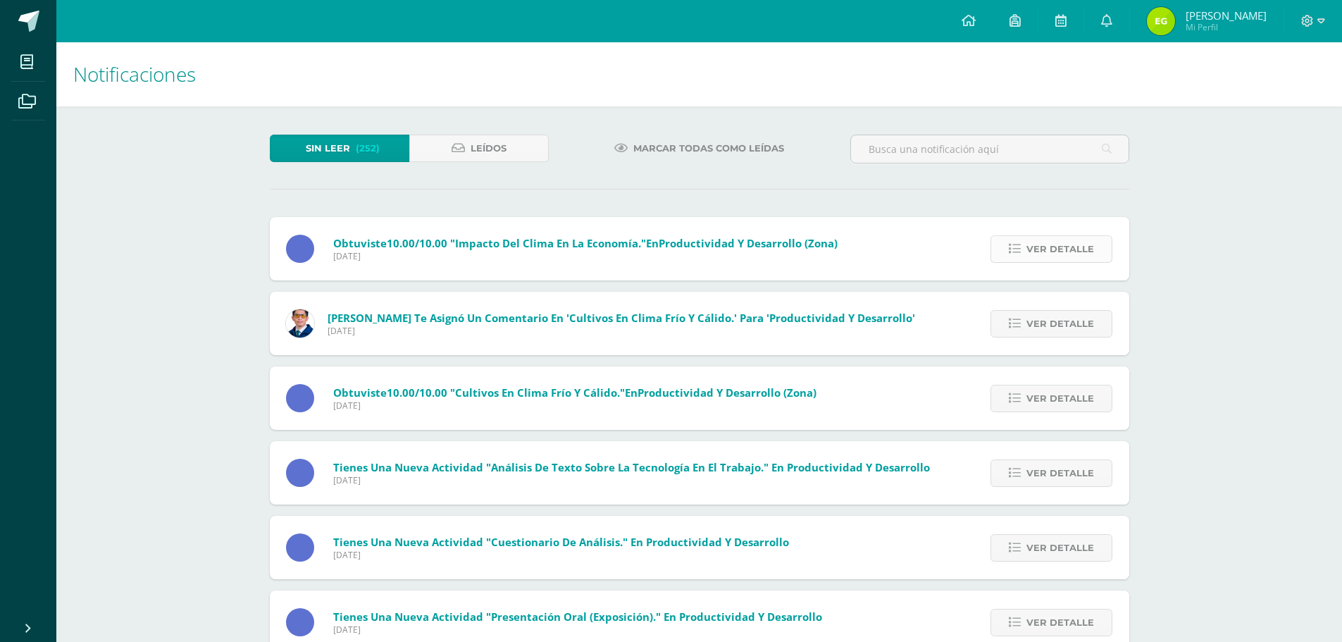
click at [1047, 253] on span "Ver detalle" at bounding box center [1061, 249] width 68 height 26
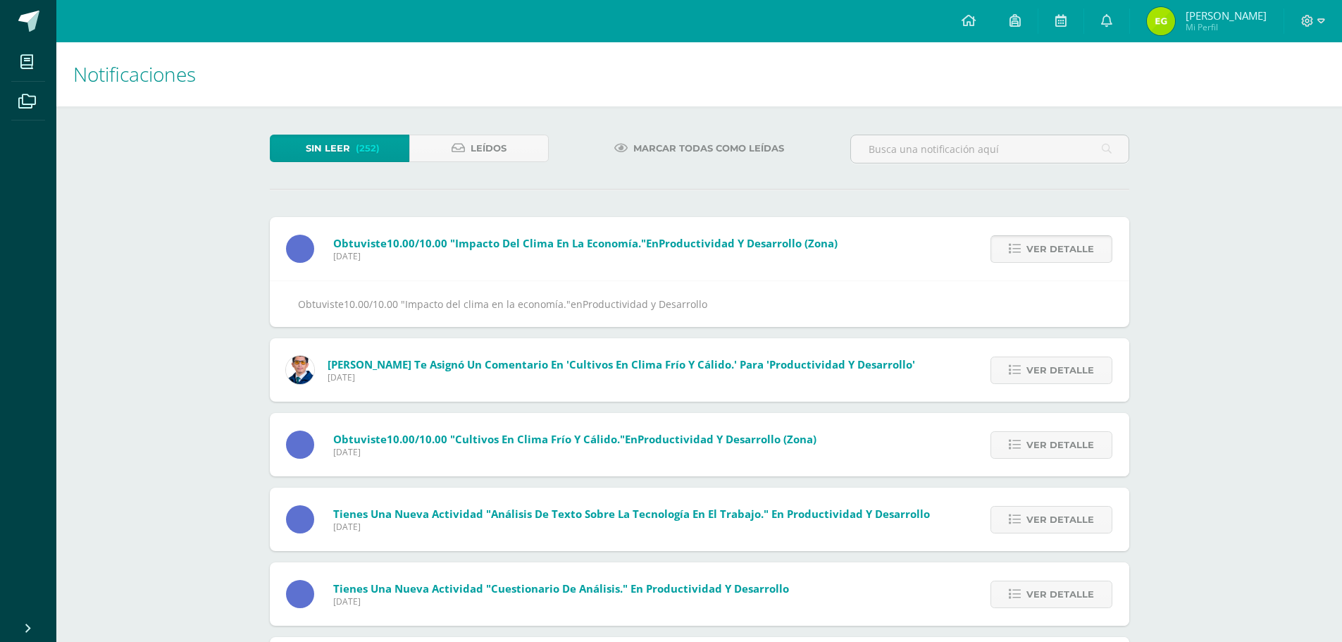
click at [1046, 253] on span "Ver detalle" at bounding box center [1061, 249] width 68 height 26
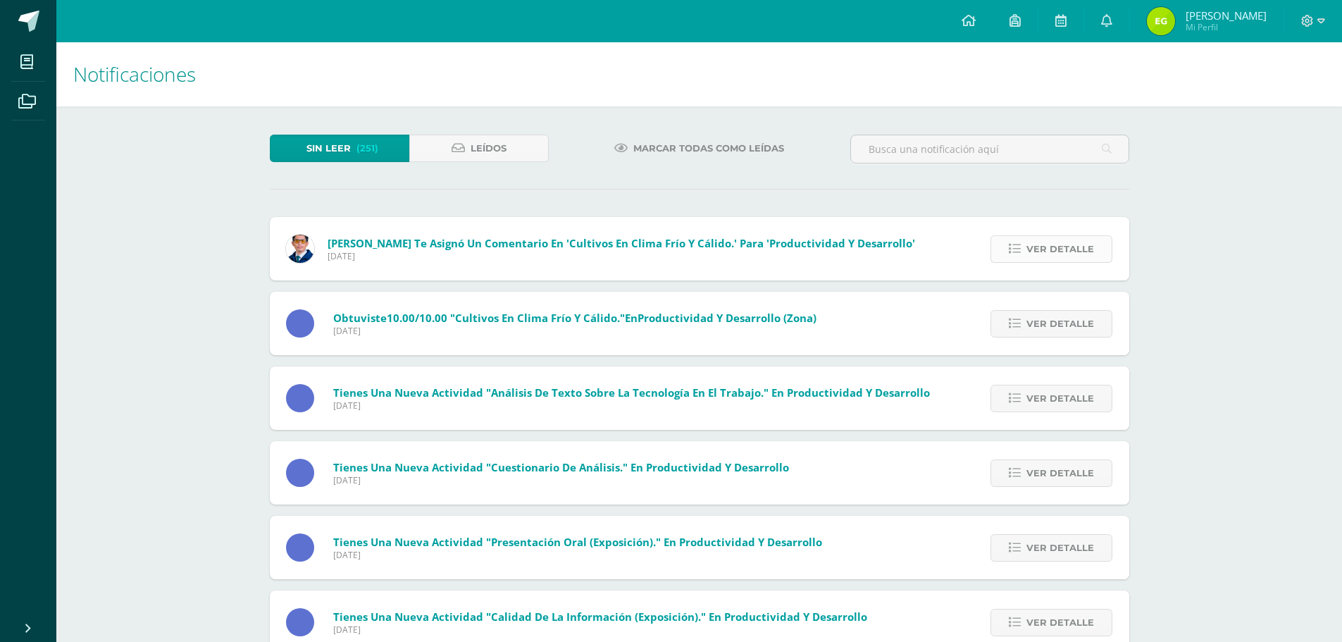
click at [1046, 253] on span "Ver detalle" at bounding box center [1061, 249] width 68 height 26
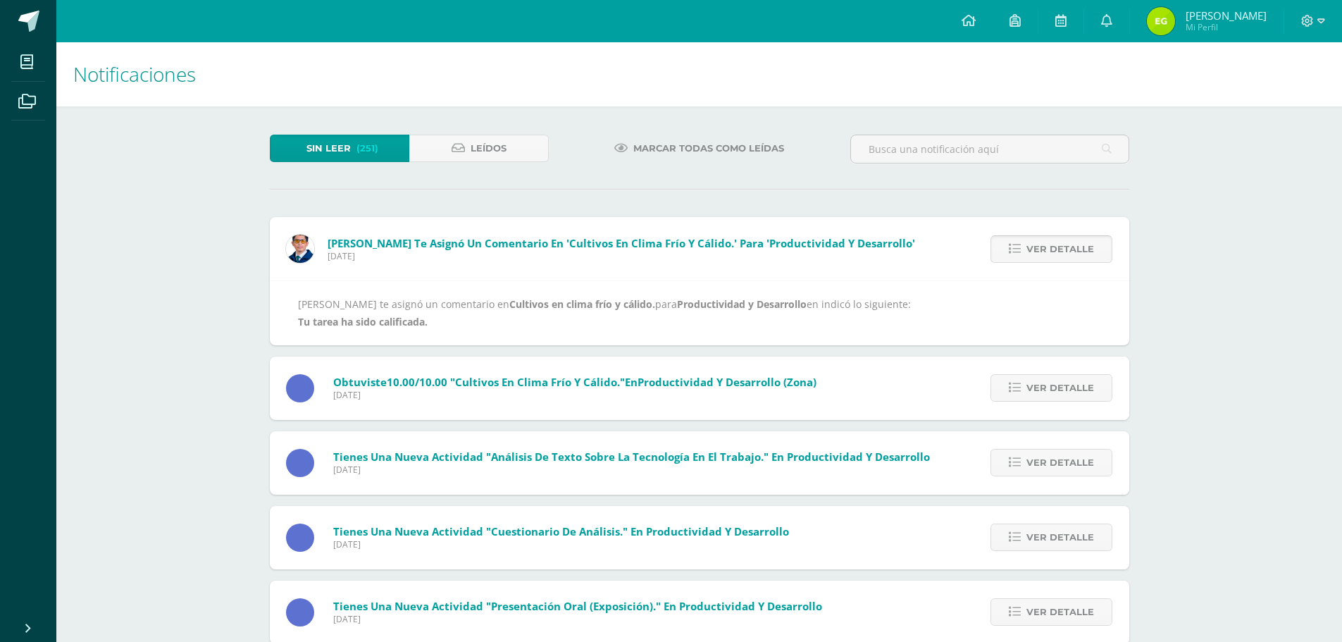
click at [1043, 253] on span "Ver detalle" at bounding box center [1061, 249] width 68 height 26
